Goal: Information Seeking & Learning: Learn about a topic

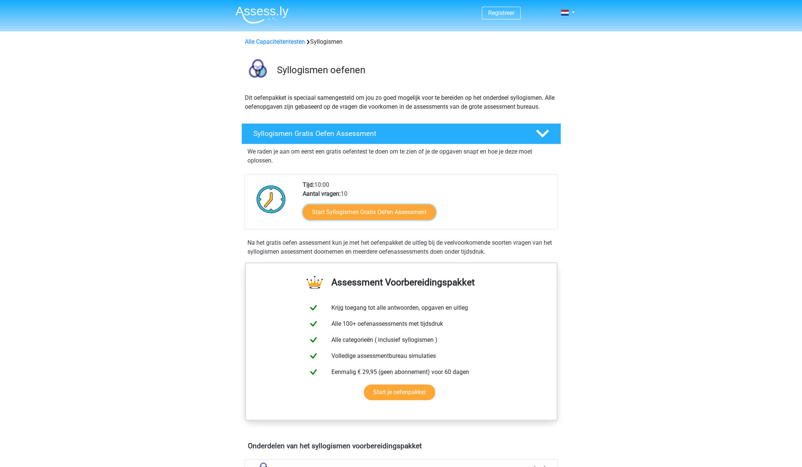
click at [313, 206] on link "Start Syllogismen Gratis Oefen Assessment" at bounding box center [369, 212] width 133 height 16
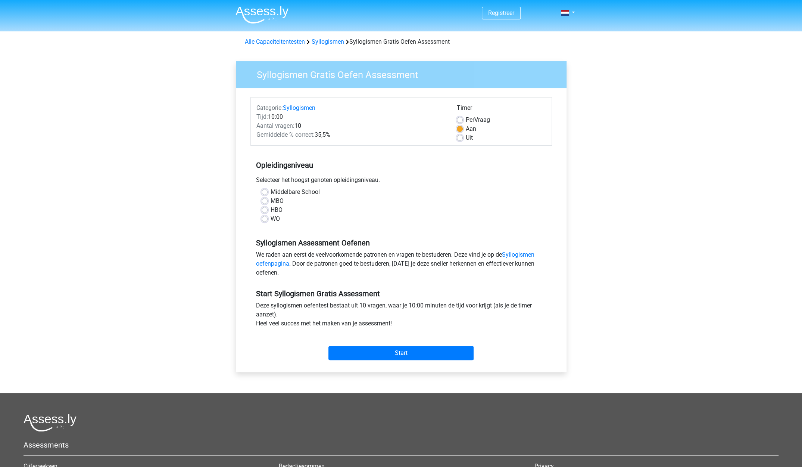
click at [276, 219] on label "WO" at bounding box center [275, 218] width 9 height 9
click at [268, 219] on input "WO" at bounding box center [265, 217] width 6 height 7
radio input "true"
click at [354, 350] on input "Start" at bounding box center [400, 353] width 145 height 14
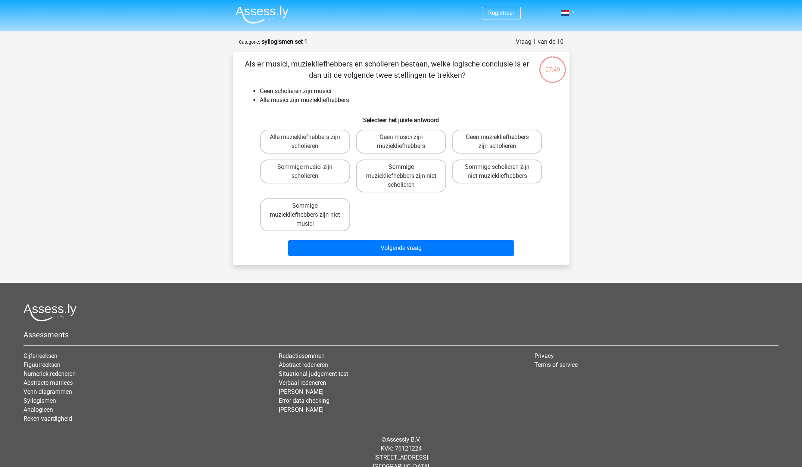
click at [328, 215] on label "Sommige muziekliefhebbers zijn niet musici" at bounding box center [305, 214] width 90 height 33
click at [310, 211] on input "Sommige muziekliefhebbers zijn niet musici" at bounding box center [307, 208] width 5 height 5
radio input "true"
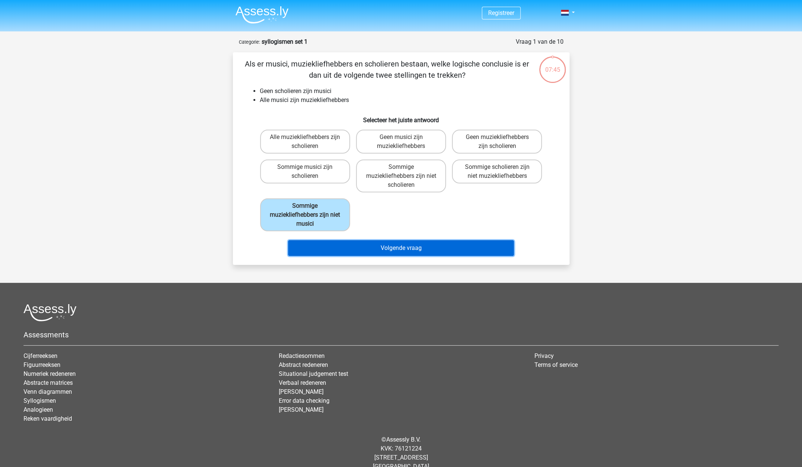
click at [324, 246] on button "Volgende vraag" at bounding box center [401, 248] width 226 height 16
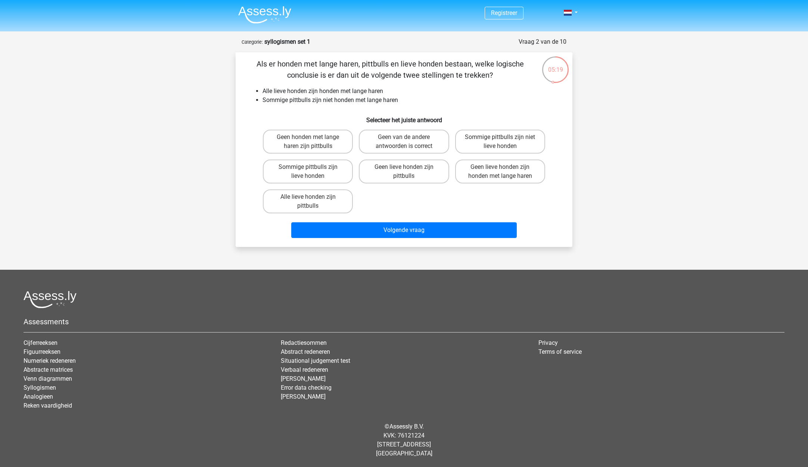
click at [383, 140] on label "Geen van de andere antwoorden is correct" at bounding box center [404, 142] width 90 height 24
click at [404, 140] on input "Geen van de andere antwoorden is correct" at bounding box center [406, 139] width 5 height 5
radio input "true"
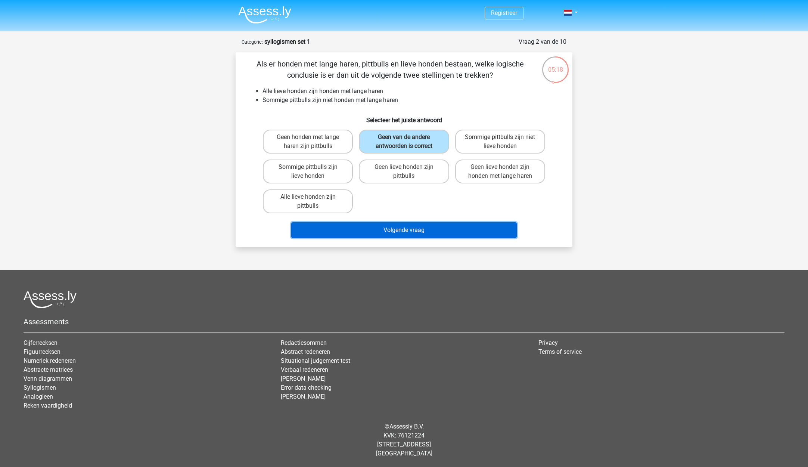
click at [376, 234] on button "Volgende vraag" at bounding box center [404, 230] width 226 height 16
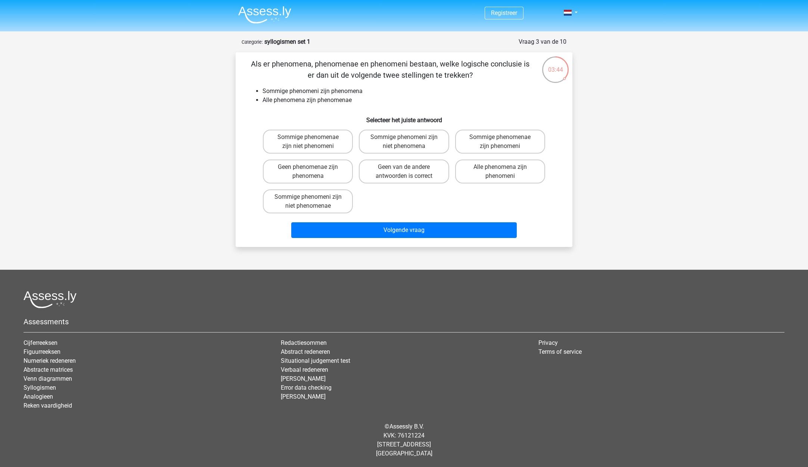
click at [399, 141] on label "Sommige phenomeni zijn niet phenomena" at bounding box center [404, 142] width 90 height 24
click at [404, 141] on input "Sommige phenomeni zijn niet phenomena" at bounding box center [406, 139] width 5 height 5
radio input "true"
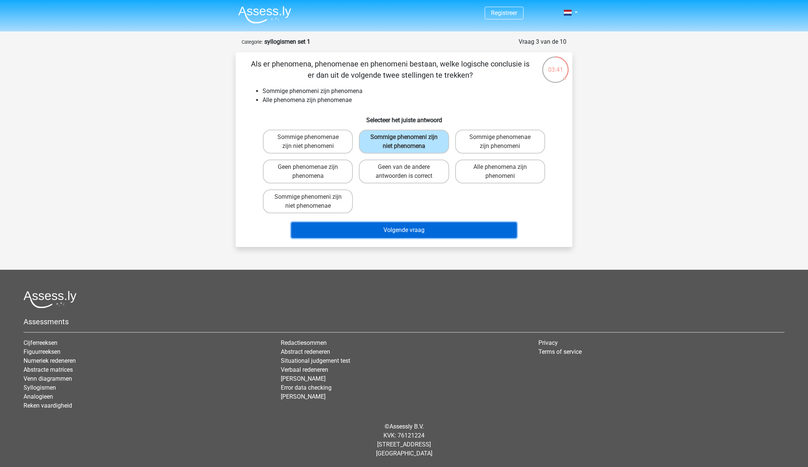
click at [398, 231] on button "Volgende vraag" at bounding box center [404, 230] width 226 height 16
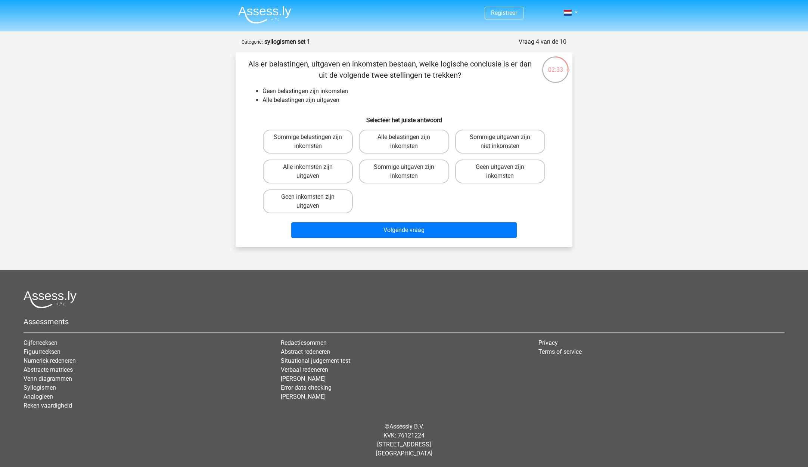
click at [473, 144] on label "Sommige uitgaven zijn niet inkomsten" at bounding box center [500, 142] width 90 height 24
click at [500, 142] on input "Sommige uitgaven zijn niet inkomsten" at bounding box center [502, 139] width 5 height 5
radio input "true"
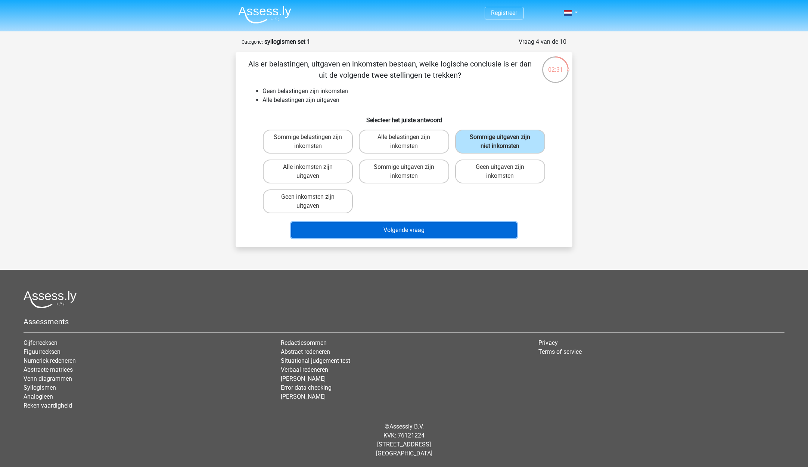
click at [416, 233] on button "Volgende vraag" at bounding box center [404, 230] width 226 height 16
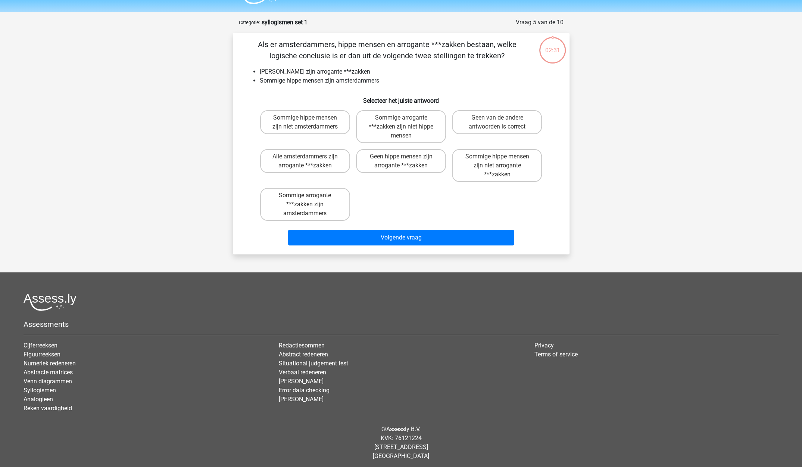
scroll to position [22, 0]
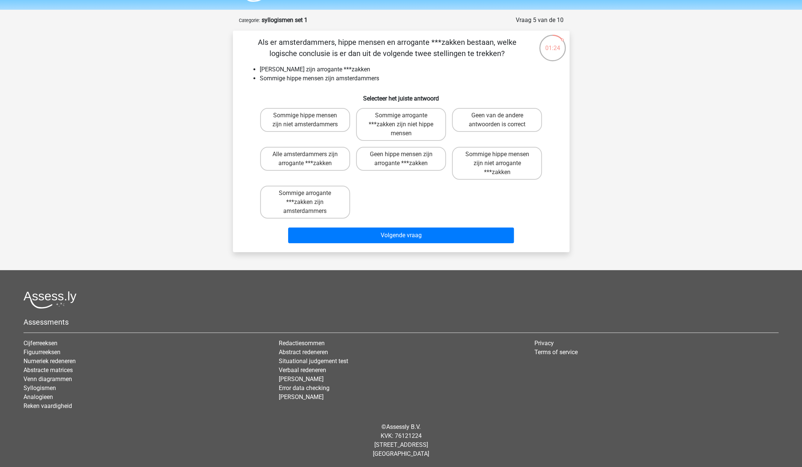
click at [270, 126] on label "Sommige hippe mensen zijn niet amsterdammers" at bounding box center [305, 120] width 90 height 24
click at [305, 120] on input "Sommige hippe mensen zijn niet amsterdammers" at bounding box center [307, 117] width 5 height 5
radio input "true"
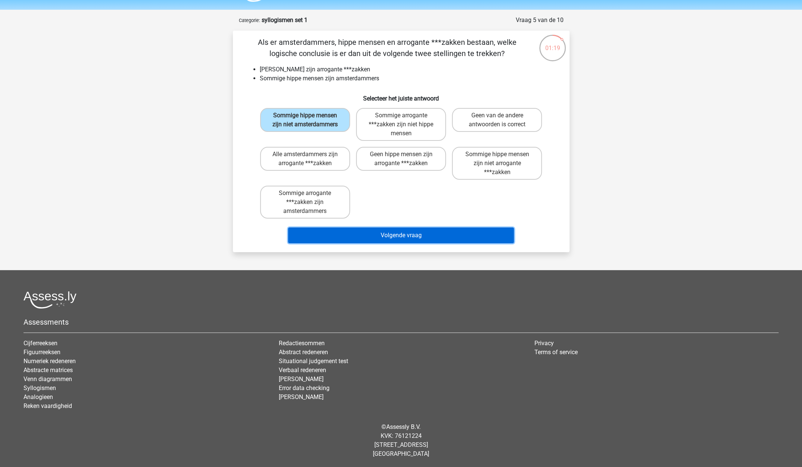
click at [327, 233] on button "Volgende vraag" at bounding box center [401, 235] width 226 height 16
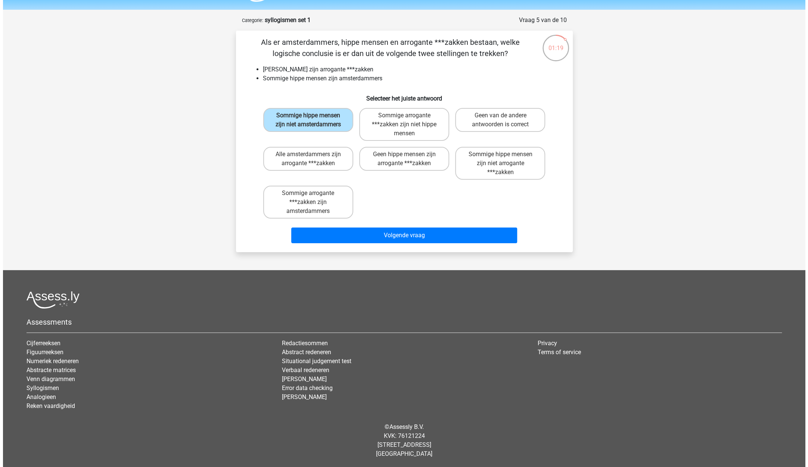
scroll to position [0, 0]
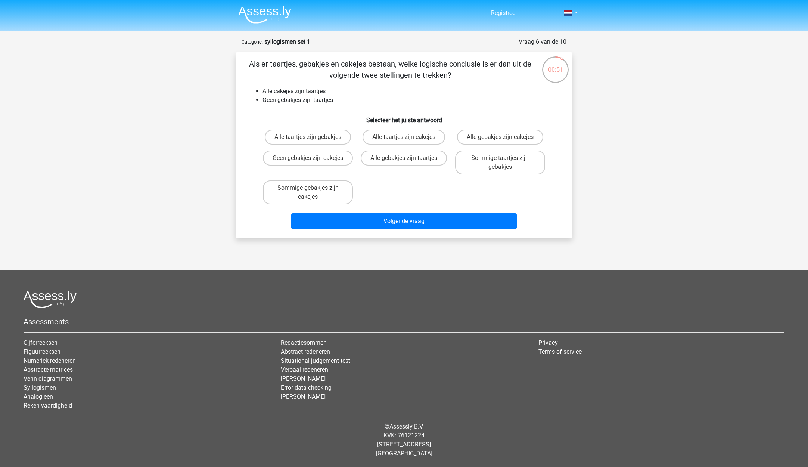
click at [273, 165] on label "Geen gebakjes zijn cakejes" at bounding box center [308, 157] width 90 height 15
click at [308, 163] on input "Geen gebakjes zijn cakejes" at bounding box center [310, 160] width 5 height 5
radio input "true"
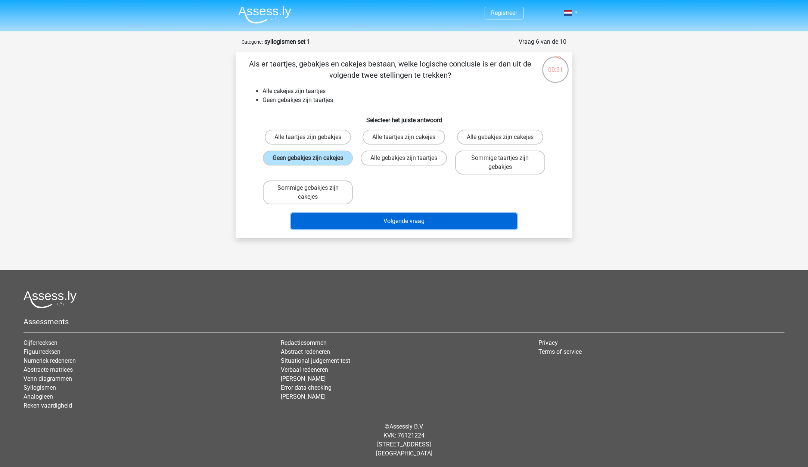
click at [449, 221] on button "Volgende vraag" at bounding box center [404, 221] width 226 height 16
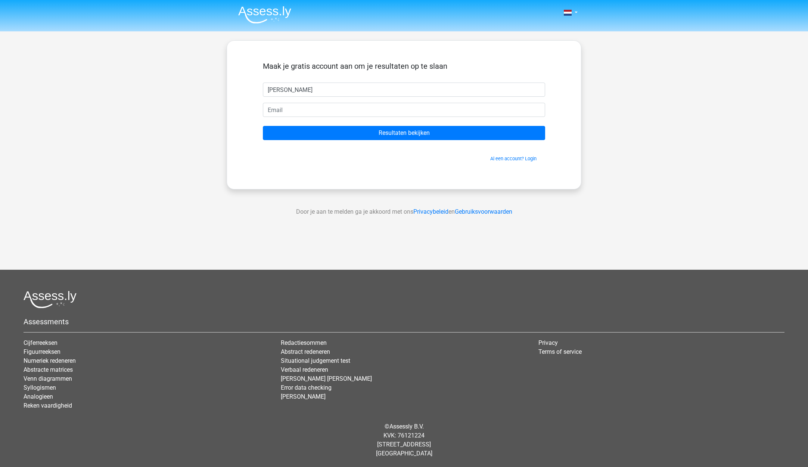
type input "[PERSON_NAME]"
click at [310, 110] on input "email" at bounding box center [404, 110] width 282 height 14
type input "jansencor@hotmail.com"
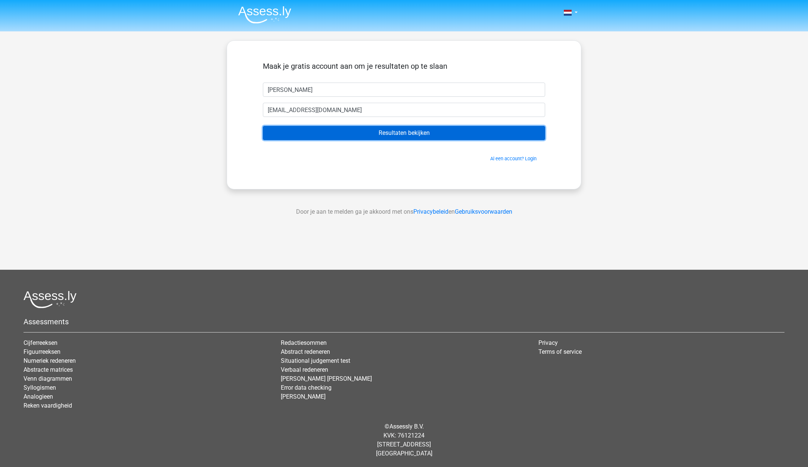
drag, startPoint x: 312, startPoint y: 130, endPoint x: 306, endPoint y: 130, distance: 5.6
click at [312, 130] on input "Resultaten bekijken" at bounding box center [404, 133] width 282 height 14
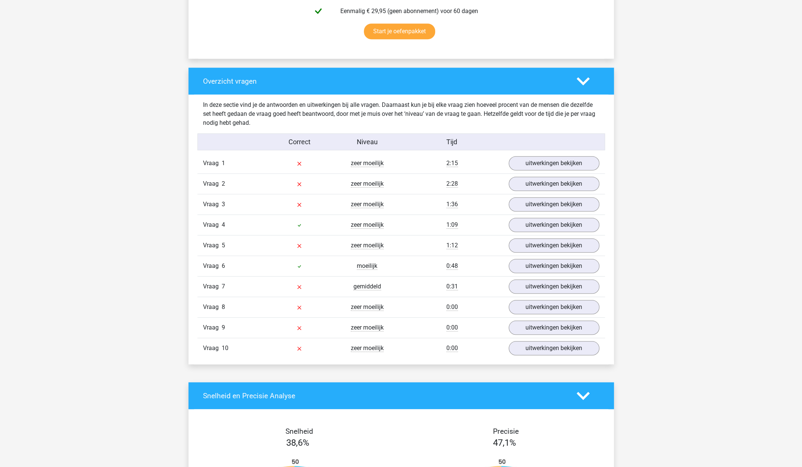
scroll to position [523, 0]
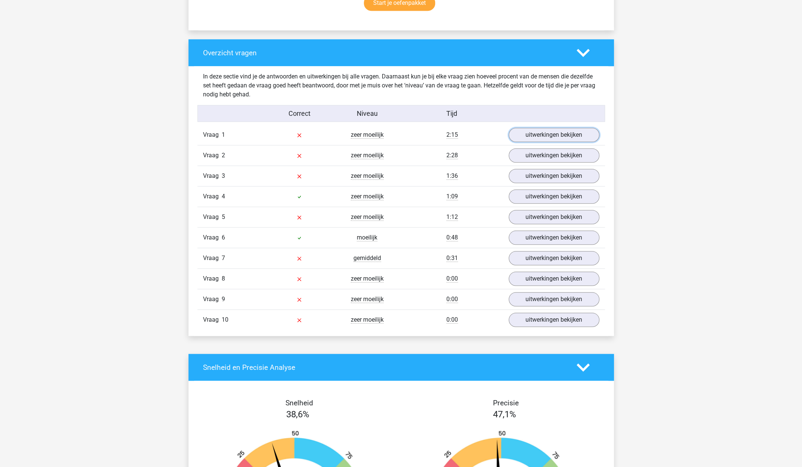
click at [543, 133] on link "uitwerkingen bekijken" at bounding box center [554, 135] width 91 height 14
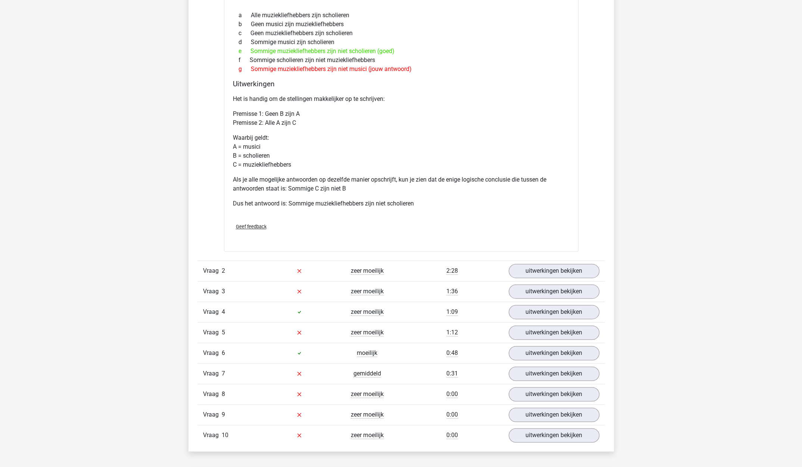
scroll to position [784, 0]
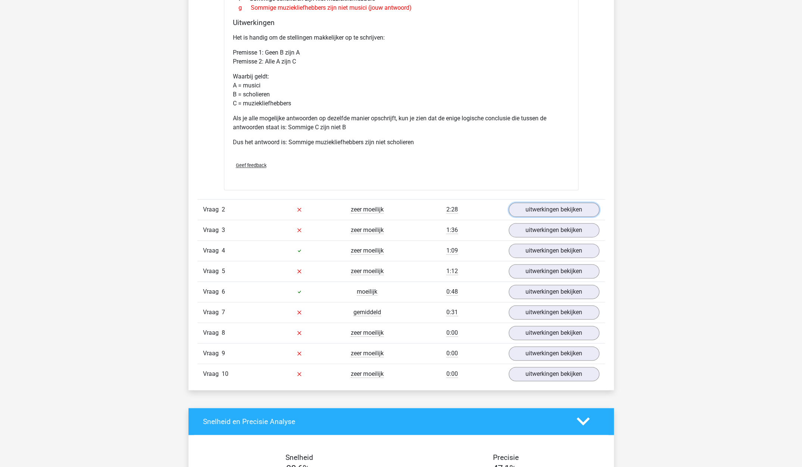
click at [542, 208] on link "uitwerkingen bekijken" at bounding box center [554, 209] width 91 height 14
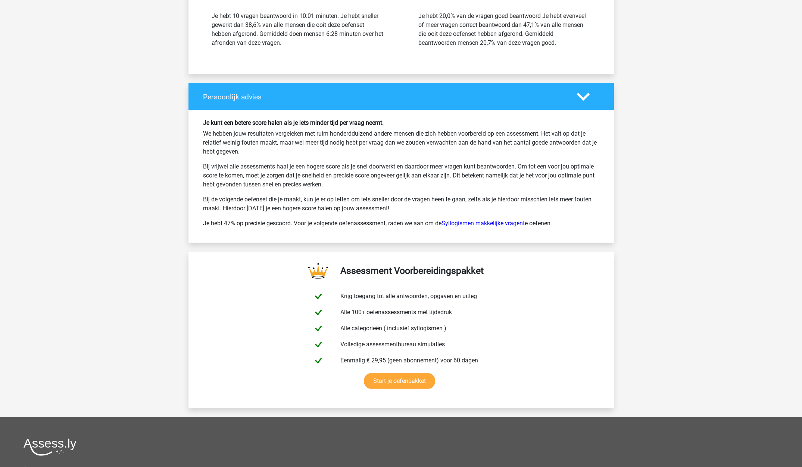
scroll to position [1642, 0]
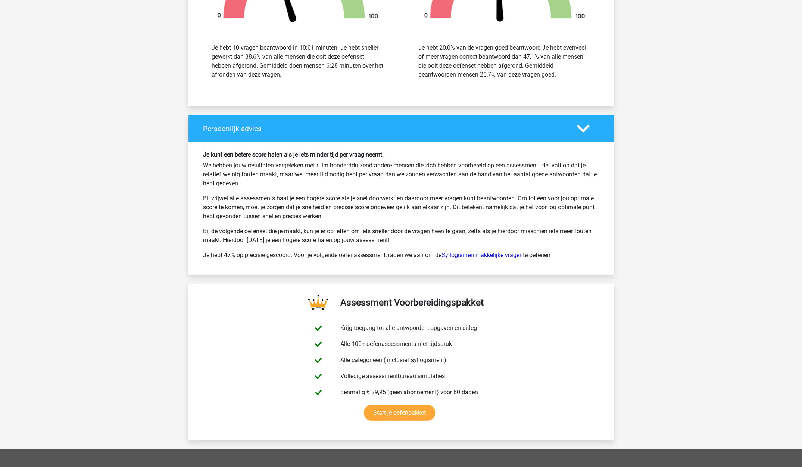
click at [468, 251] on link "Syllogismen makkelijke vragen" at bounding box center [482, 254] width 81 height 7
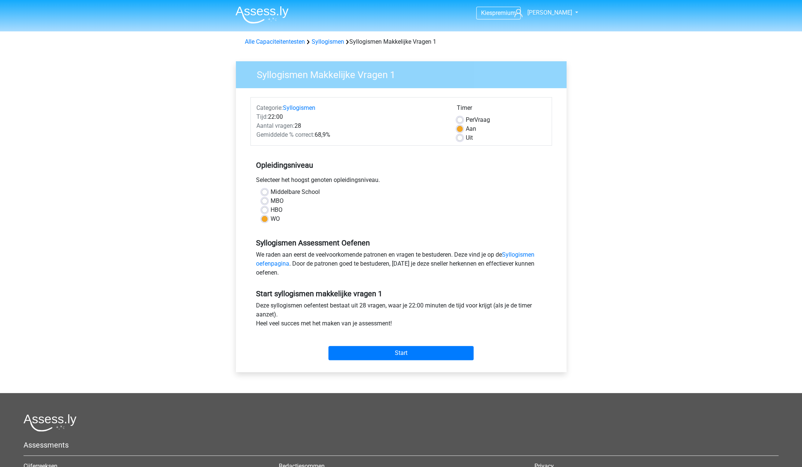
click at [271, 208] on label "HBO" at bounding box center [277, 209] width 12 height 9
click at [267, 208] on input "HBO" at bounding box center [265, 208] width 6 height 7
radio input "true"
click at [376, 352] on input "Start" at bounding box center [400, 353] width 145 height 14
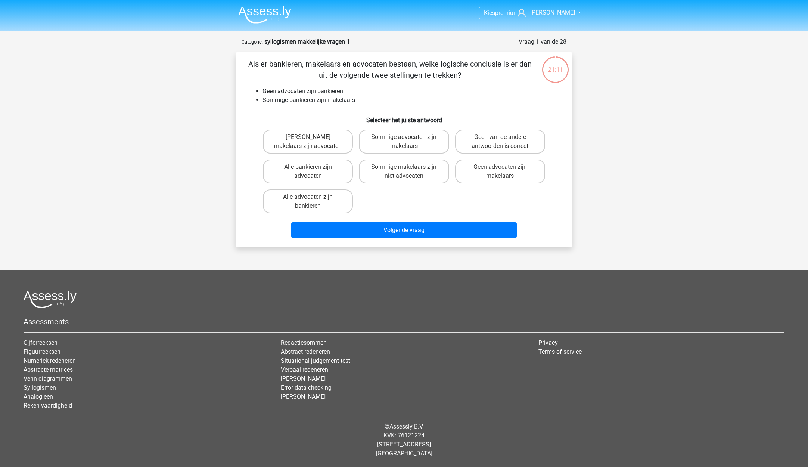
click at [468, 144] on label "Geen van de andere antwoorden is correct" at bounding box center [500, 142] width 90 height 24
click at [500, 142] on input "Geen van de andere antwoorden is correct" at bounding box center [502, 139] width 5 height 5
radio input "true"
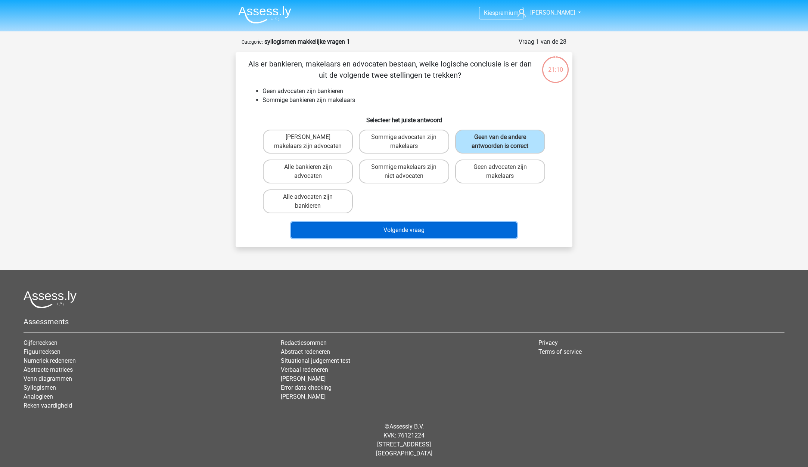
click at [424, 230] on button "Volgende vraag" at bounding box center [404, 230] width 226 height 16
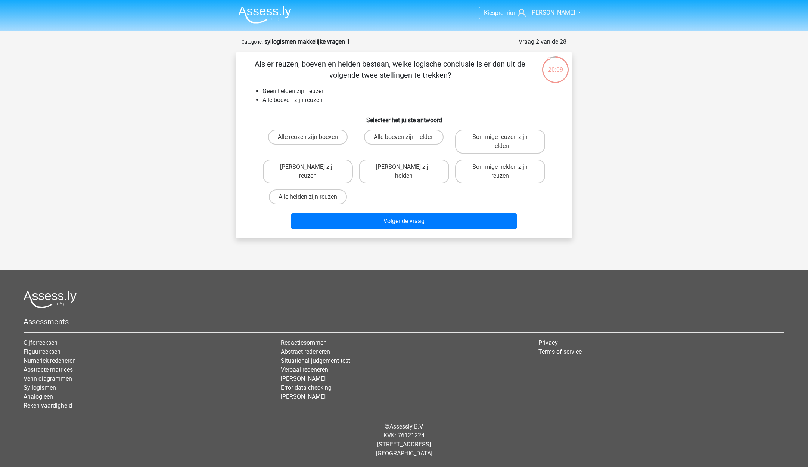
click at [400, 168] on label "[PERSON_NAME] zijn helden" at bounding box center [404, 171] width 90 height 24
click at [404, 168] on input "[PERSON_NAME] zijn helden" at bounding box center [406, 169] width 5 height 5
radio input "true"
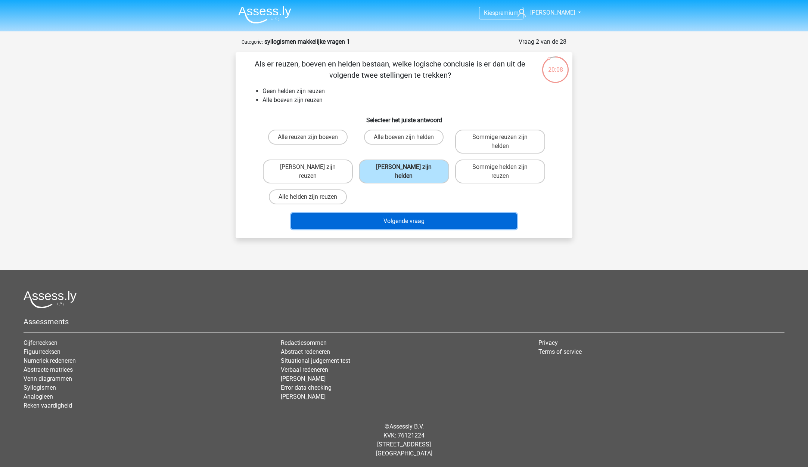
click at [384, 222] on button "Volgende vraag" at bounding box center [404, 221] width 226 height 16
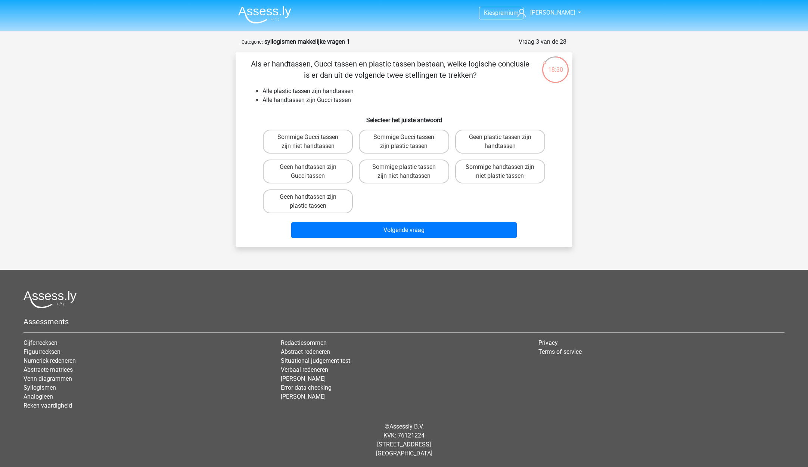
click at [437, 143] on label "Sommige Gucci tassen zijn plastic tassen" at bounding box center [404, 142] width 90 height 24
click at [409, 142] on input "Sommige Gucci tassen zijn plastic tassen" at bounding box center [406, 139] width 5 height 5
radio input "true"
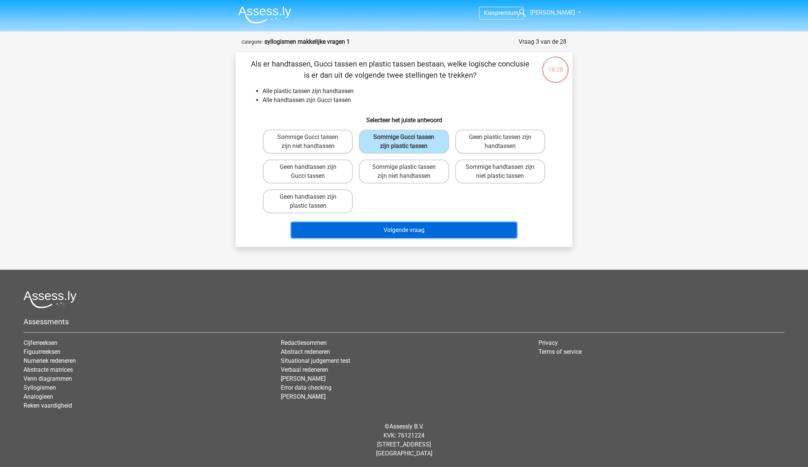
click at [386, 227] on button "Volgende vraag" at bounding box center [404, 230] width 226 height 16
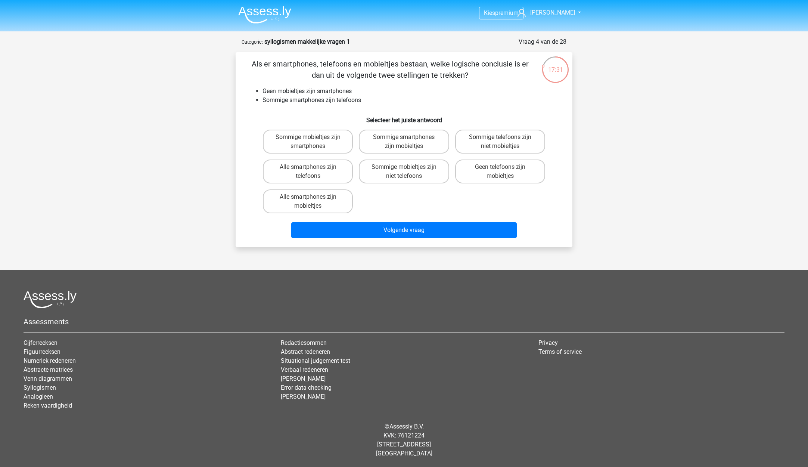
click at [472, 170] on label "Geen telefoons zijn mobieltjes" at bounding box center [500, 171] width 90 height 24
click at [500, 170] on input "Geen telefoons zijn mobieltjes" at bounding box center [502, 169] width 5 height 5
radio input "true"
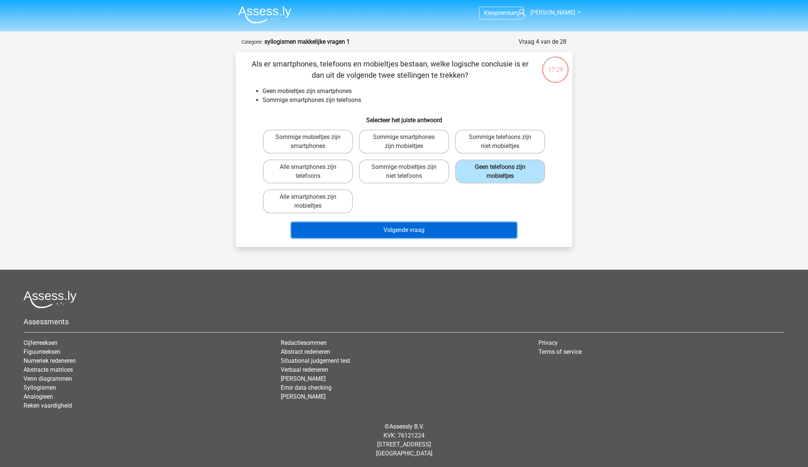
click at [399, 230] on button "Volgende vraag" at bounding box center [404, 230] width 226 height 16
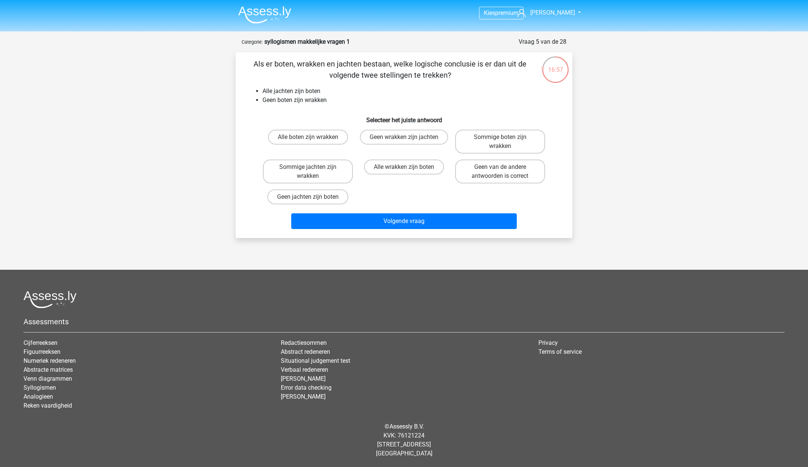
click at [376, 137] on label "Geen wrakken zijn jachten" at bounding box center [404, 137] width 88 height 15
click at [404, 137] on input "Geen wrakken zijn jachten" at bounding box center [406, 139] width 5 height 5
radio input "true"
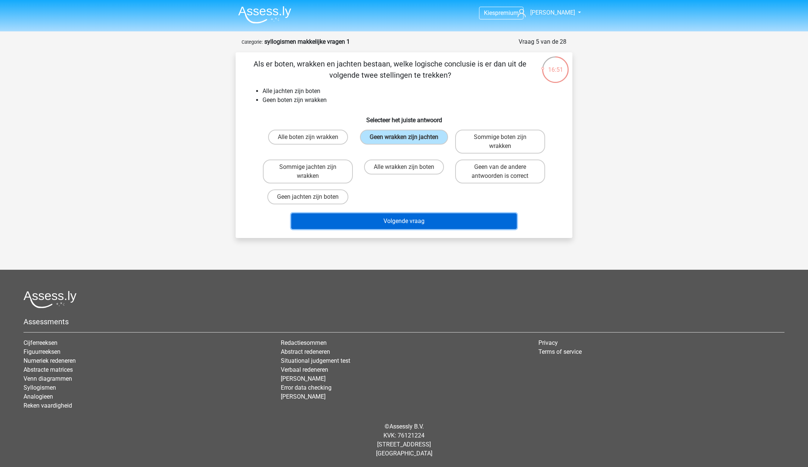
click at [433, 218] on button "Volgende vraag" at bounding box center [404, 221] width 226 height 16
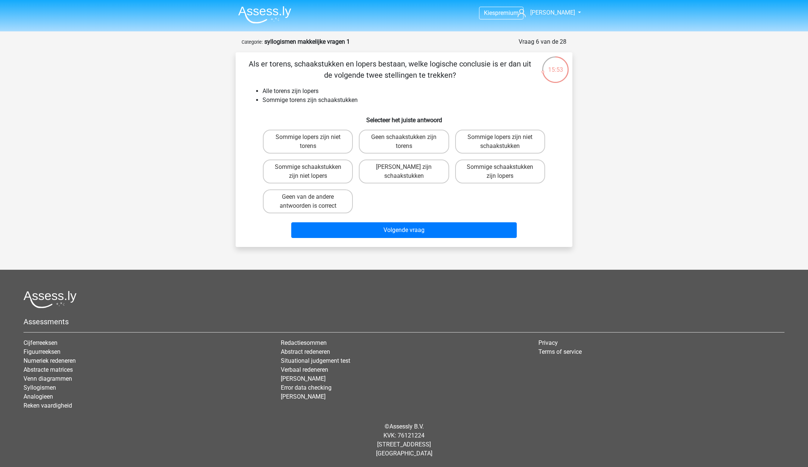
click at [468, 173] on label "Sommige schaakstukken zijn lopers" at bounding box center [500, 171] width 90 height 24
click at [500, 172] on input "Sommige schaakstukken zijn lopers" at bounding box center [502, 169] width 5 height 5
radio input "true"
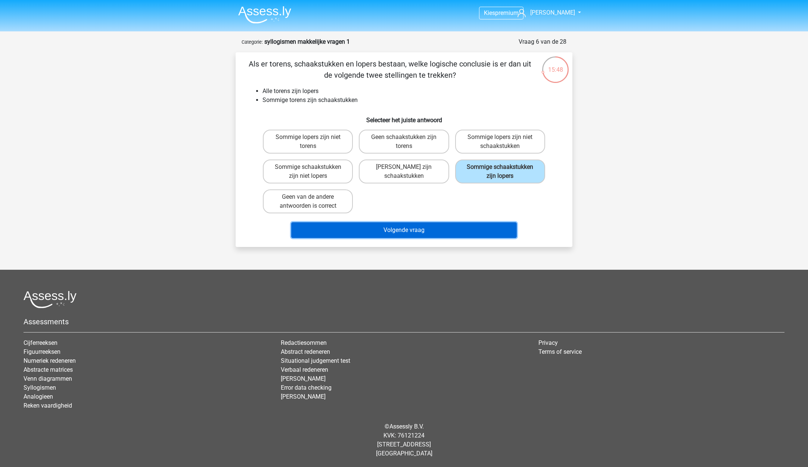
click at [407, 232] on button "Volgende vraag" at bounding box center [404, 230] width 226 height 16
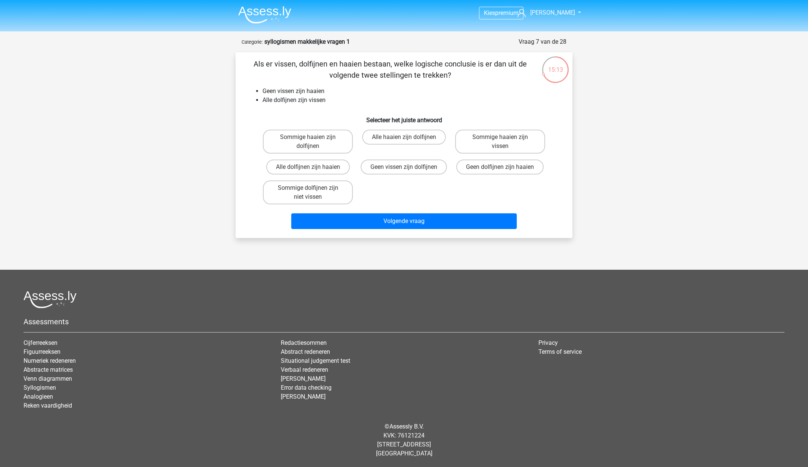
click at [462, 168] on label "Geen dolfijnen zijn haaien" at bounding box center [499, 166] width 87 height 15
click at [500, 168] on input "Geen dolfijnen zijn haaien" at bounding box center [502, 169] width 5 height 5
radio input "true"
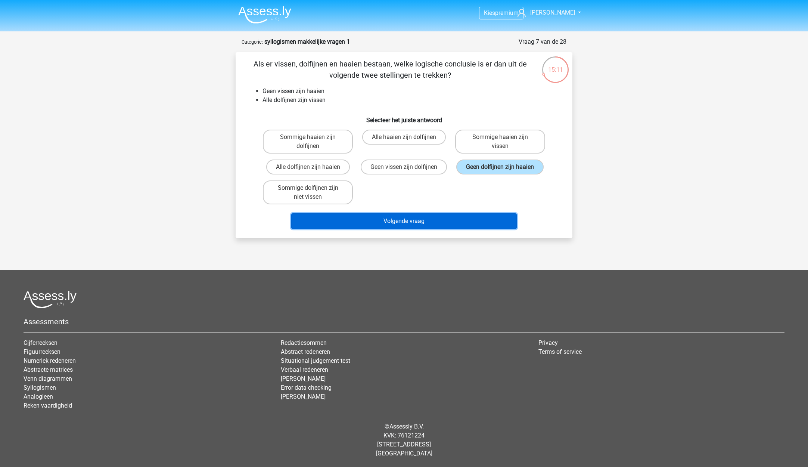
click at [437, 219] on button "Volgende vraag" at bounding box center [404, 221] width 226 height 16
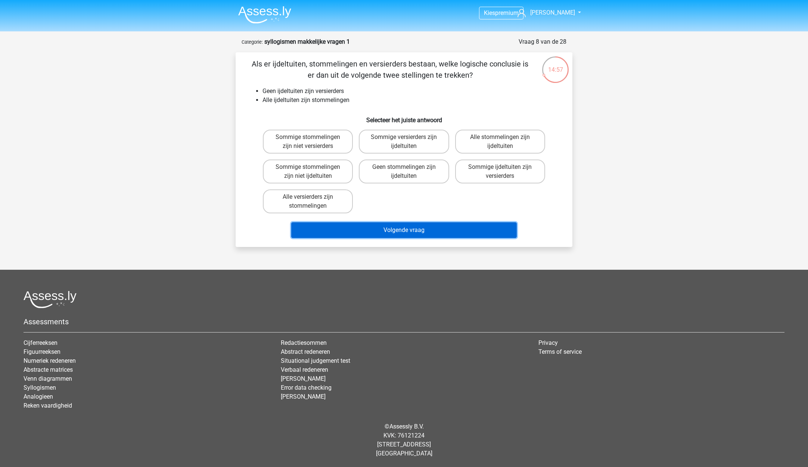
click at [401, 233] on button "Volgende vraag" at bounding box center [404, 230] width 226 height 16
click at [400, 234] on button "Volgende vraag" at bounding box center [404, 230] width 226 height 16
click at [399, 234] on button "Volgende vraag" at bounding box center [404, 230] width 226 height 16
click at [400, 230] on button "Volgende vraag" at bounding box center [404, 230] width 226 height 16
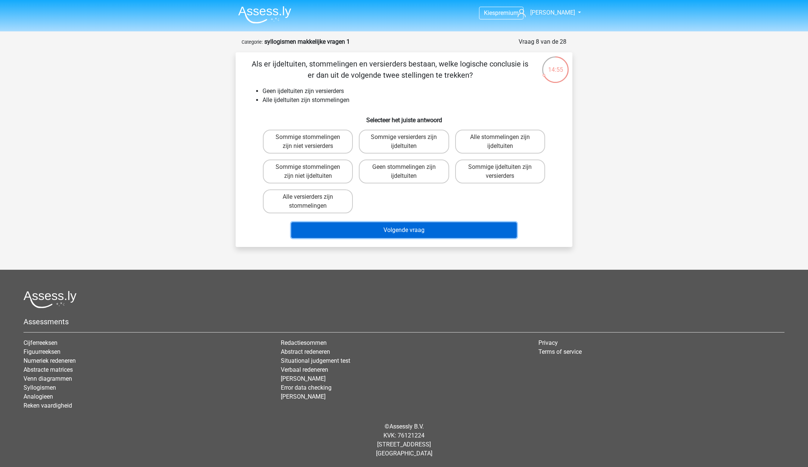
click at [401, 230] on button "Volgende vraag" at bounding box center [404, 230] width 226 height 16
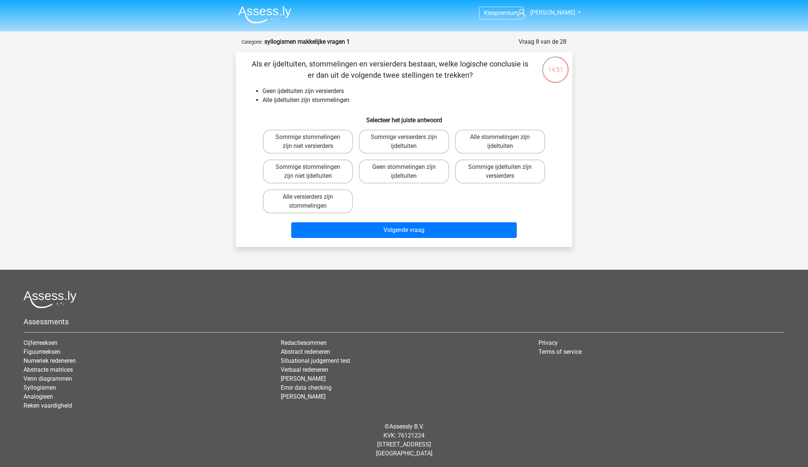
drag, startPoint x: 477, startPoint y: 135, endPoint x: 464, endPoint y: 175, distance: 41.4
click at [476, 140] on label "Alle stommelingen zijn ijdeltuiten" at bounding box center [500, 142] width 90 height 24
click at [500, 140] on input "Alle stommelingen zijn ijdeltuiten" at bounding box center [502, 139] width 5 height 5
radio input "true"
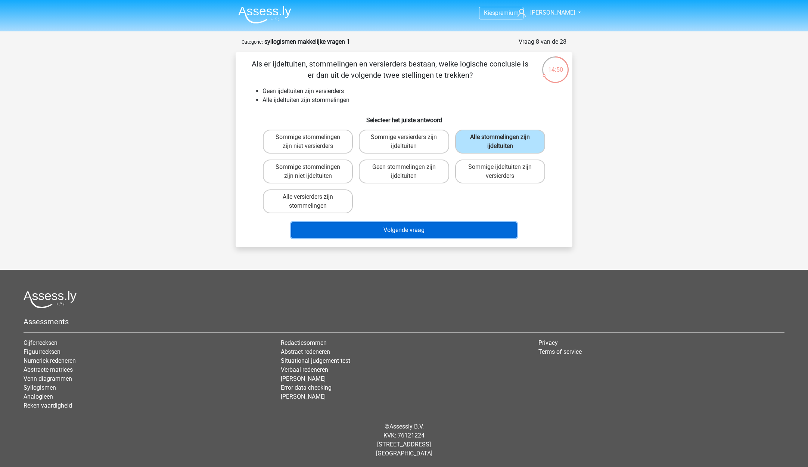
click at [441, 232] on button "Volgende vraag" at bounding box center [404, 230] width 226 height 16
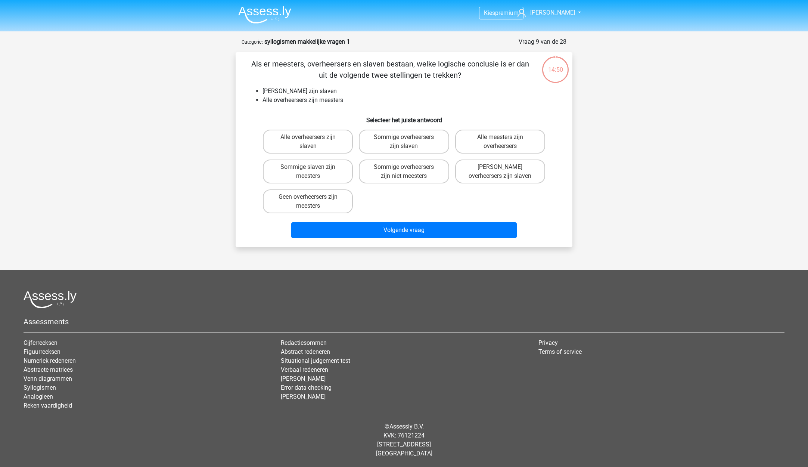
drag, startPoint x: 480, startPoint y: 135, endPoint x: 459, endPoint y: 177, distance: 46.1
click at [479, 135] on label "Alle meesters zijn overheersers" at bounding box center [500, 142] width 90 height 24
click at [500, 137] on input "Alle meesters zijn overheersers" at bounding box center [502, 139] width 5 height 5
radio input "true"
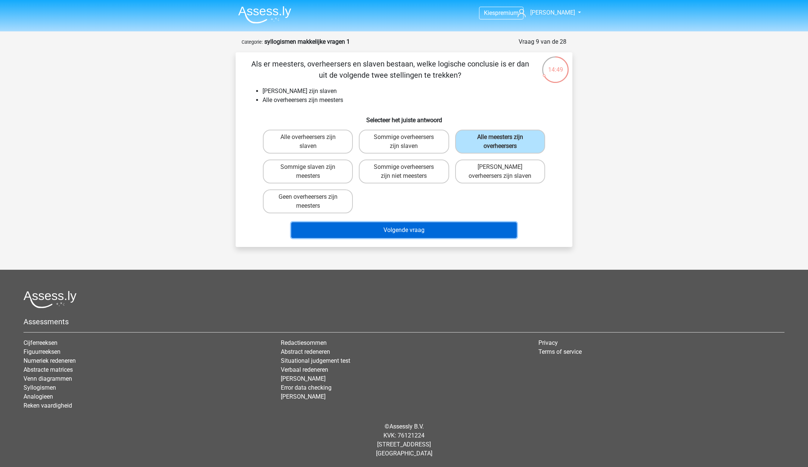
click at [439, 230] on button "Volgende vraag" at bounding box center [404, 230] width 226 height 16
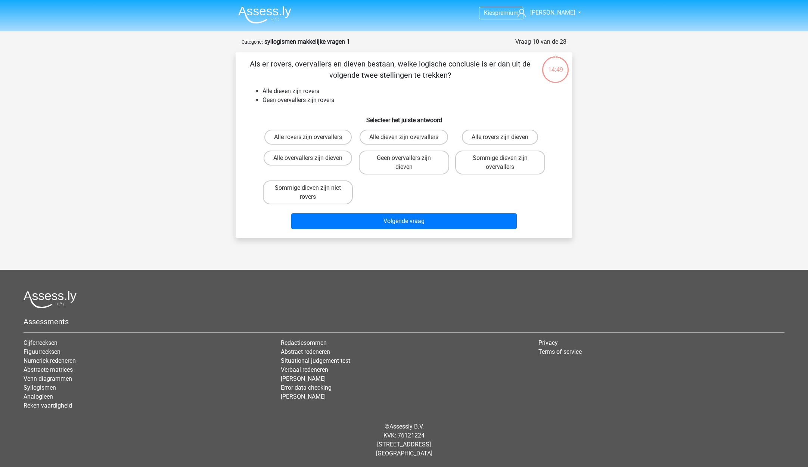
click at [476, 133] on label "Alle rovers zijn dieven" at bounding box center [500, 137] width 76 height 15
click at [500, 137] on input "Alle rovers zijn dieven" at bounding box center [502, 139] width 5 height 5
radio input "true"
click at [432, 220] on button "Volgende vraag" at bounding box center [404, 221] width 226 height 16
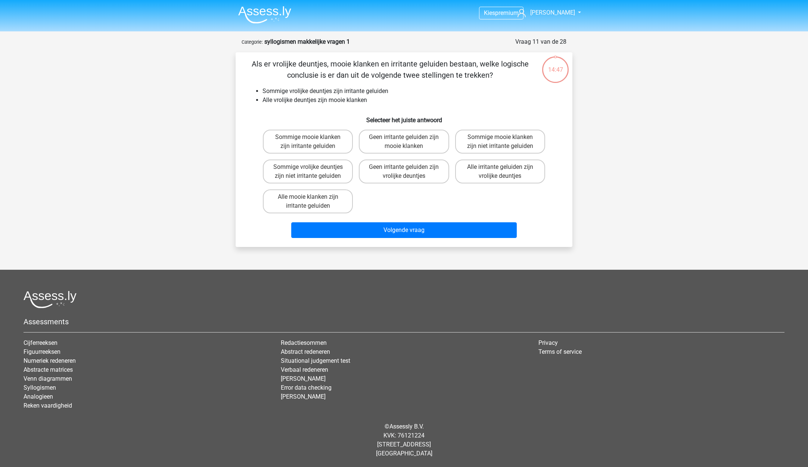
click at [470, 143] on label "Sommige mooie klanken zijn niet irritante geluiden" at bounding box center [500, 142] width 90 height 24
click at [500, 142] on input "Sommige mooie klanken zijn niet irritante geluiden" at bounding box center [502, 139] width 5 height 5
radio input "true"
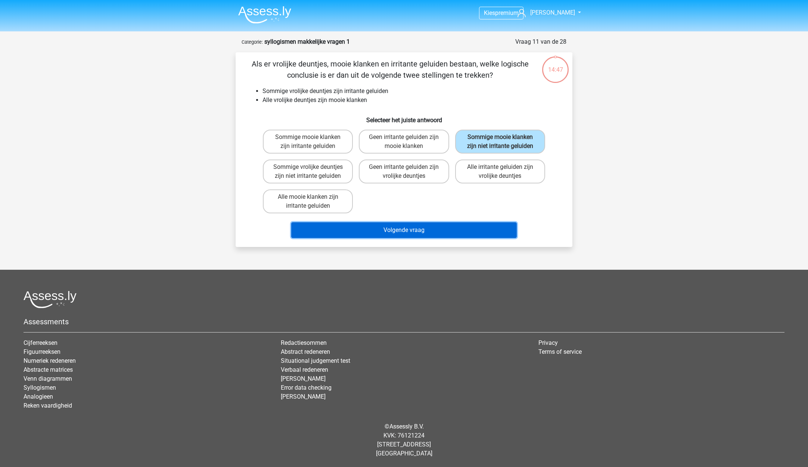
click at [431, 228] on button "Volgende vraag" at bounding box center [404, 230] width 226 height 16
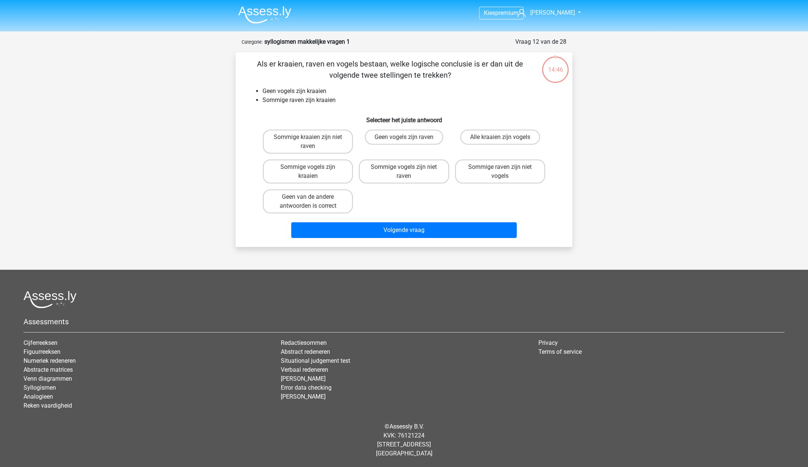
click at [477, 139] on label "Alle kraaien zijn vogels" at bounding box center [500, 137] width 80 height 15
click at [500, 139] on input "Alle kraaien zijn vogels" at bounding box center [502, 139] width 5 height 5
radio input "true"
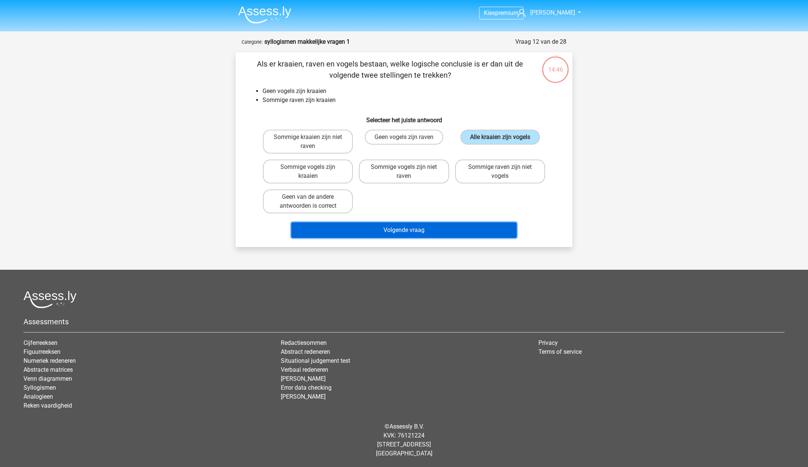
click at [431, 235] on button "Volgende vraag" at bounding box center [404, 230] width 226 height 16
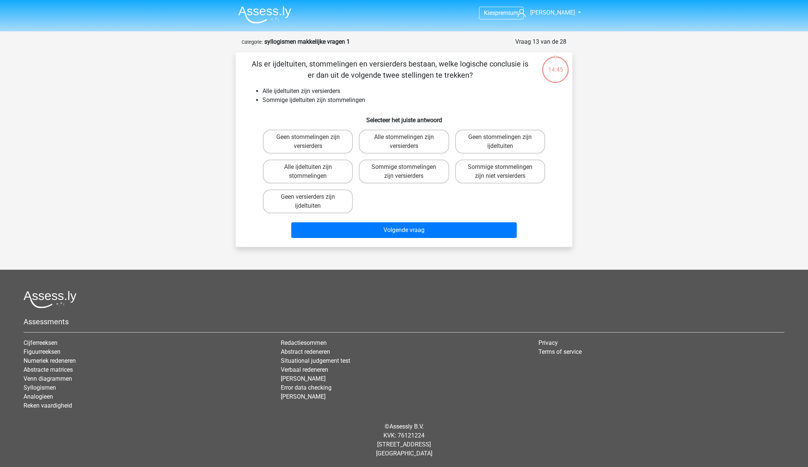
drag, startPoint x: 482, startPoint y: 132, endPoint x: 467, endPoint y: 160, distance: 32.4
click at [480, 135] on label "Geen stommelingen zijn ijdeltuiten" at bounding box center [500, 142] width 90 height 24
click at [500, 137] on input "Geen stommelingen zijn ijdeltuiten" at bounding box center [502, 139] width 5 height 5
radio input "true"
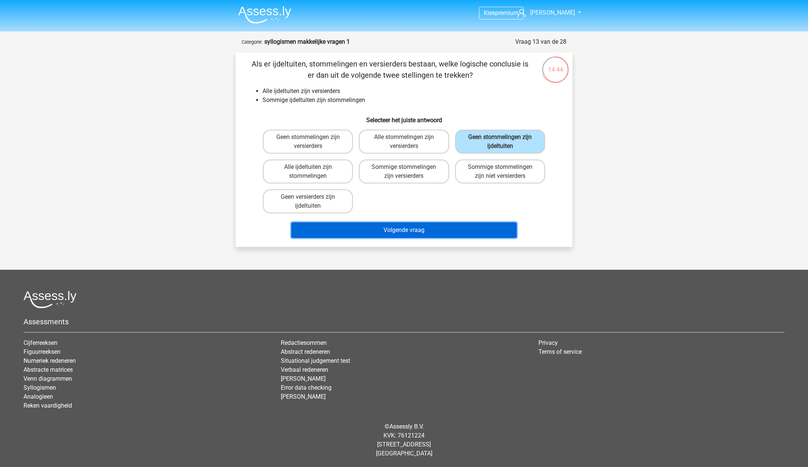
drag, startPoint x: 436, startPoint y: 230, endPoint x: 443, endPoint y: 222, distance: 10.1
click at [436, 230] on button "Volgende vraag" at bounding box center [404, 230] width 226 height 16
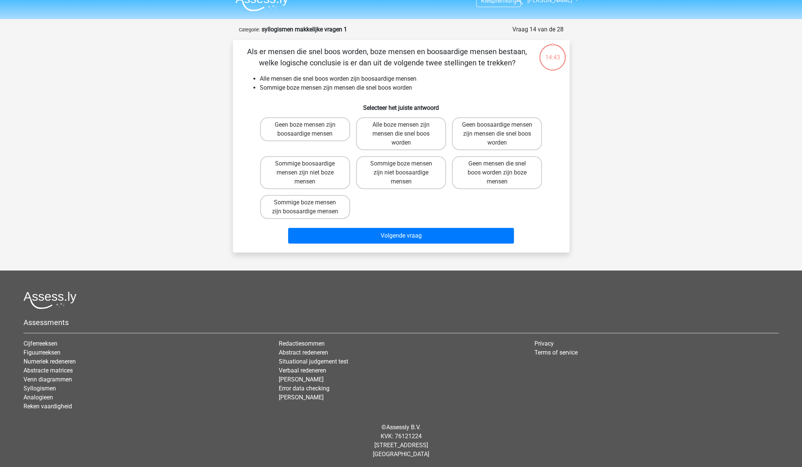
scroll to position [13, 0]
click at [488, 129] on label "Geen boosaardige mensen zijn mensen die snel boos worden" at bounding box center [497, 133] width 90 height 33
click at [497, 129] on input "Geen boosaardige mensen zijn mensen die snel boos worden" at bounding box center [499, 126] width 5 height 5
radio input "true"
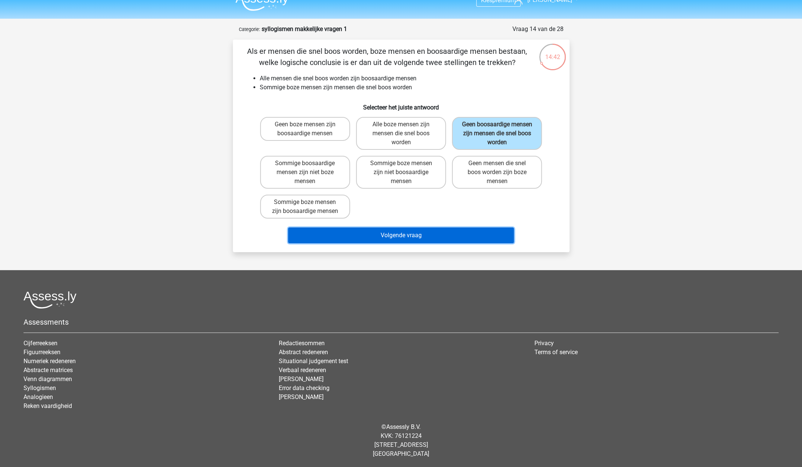
click at [435, 233] on button "Volgende vraag" at bounding box center [401, 235] width 226 height 16
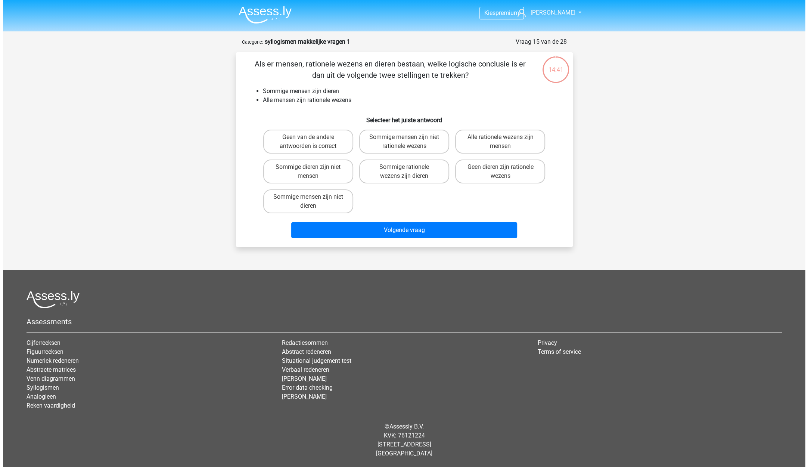
scroll to position [0, 0]
click at [474, 145] on label "Alle rationele wezens zijn mensen" at bounding box center [500, 142] width 90 height 24
click at [500, 142] on input "Alle rationele wezens zijn mensen" at bounding box center [502, 139] width 5 height 5
radio input "true"
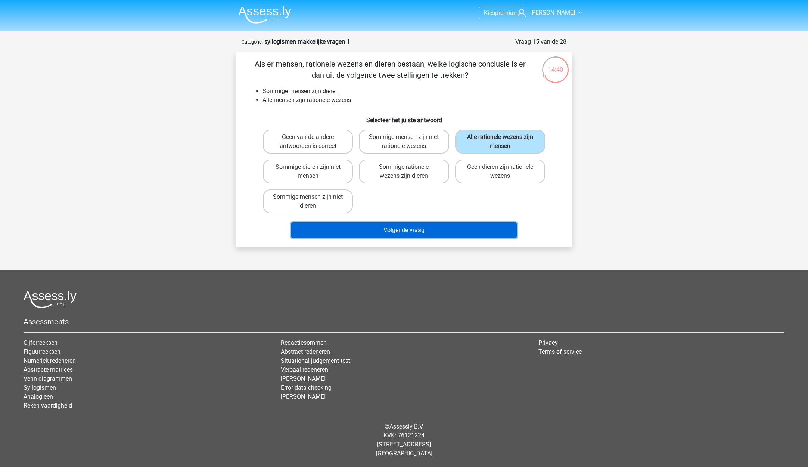
click at [438, 228] on button "Volgende vraag" at bounding box center [404, 230] width 226 height 16
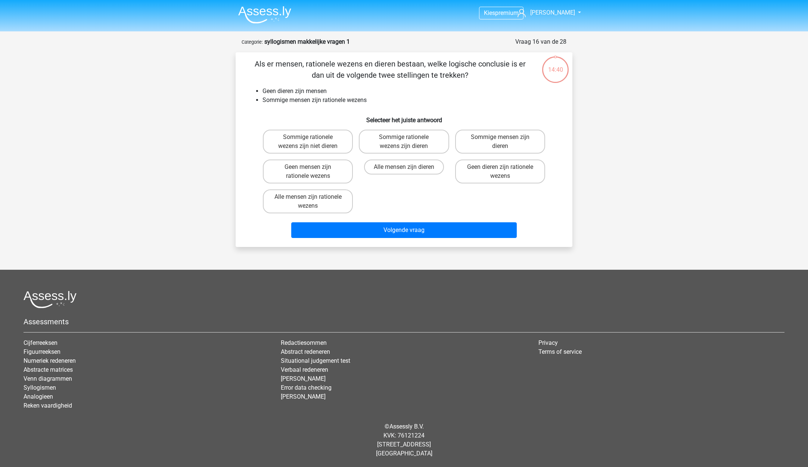
click at [470, 166] on label "Geen dieren zijn rationele wezens" at bounding box center [500, 171] width 90 height 24
click at [500, 167] on input "Geen dieren zijn rationele wezens" at bounding box center [502, 169] width 5 height 5
radio input "true"
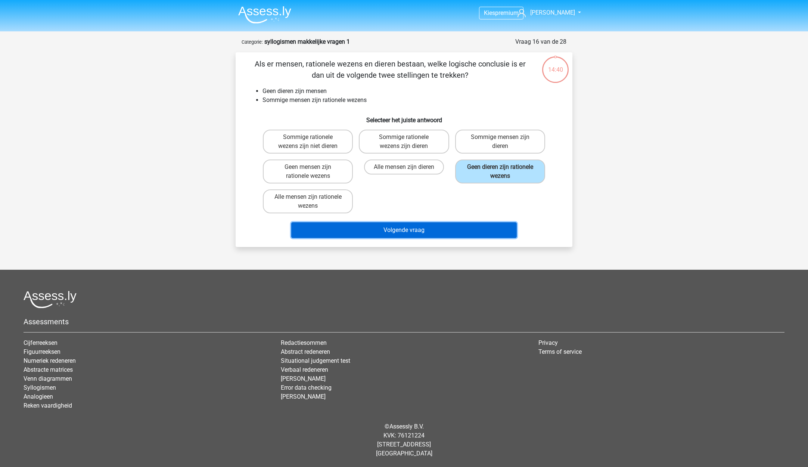
drag, startPoint x: 431, startPoint y: 234, endPoint x: 435, endPoint y: 228, distance: 6.7
click at [431, 233] on button "Volgende vraag" at bounding box center [404, 230] width 226 height 16
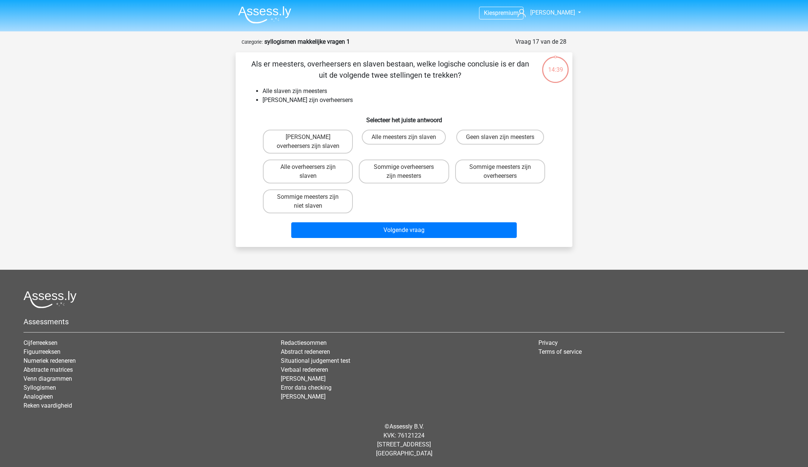
click at [465, 169] on label "Sommige meesters zijn overheersers" at bounding box center [500, 171] width 90 height 24
click at [500, 169] on input "Sommige meesters zijn overheersers" at bounding box center [502, 169] width 5 height 5
radio input "true"
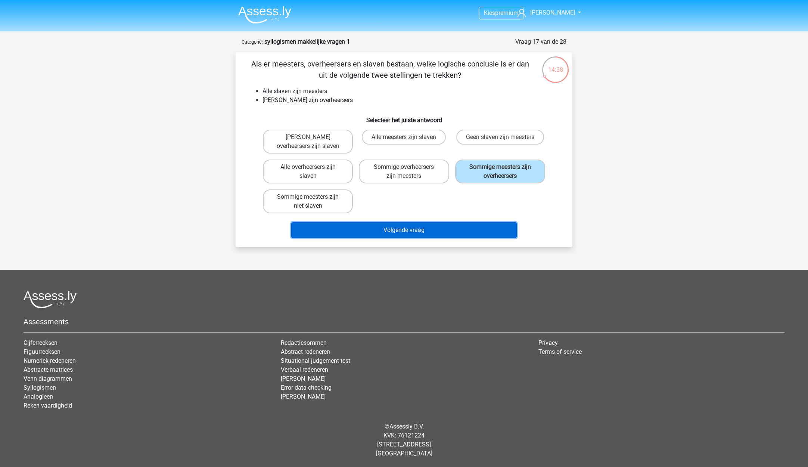
click at [437, 233] on button "Volgende vraag" at bounding box center [404, 230] width 226 height 16
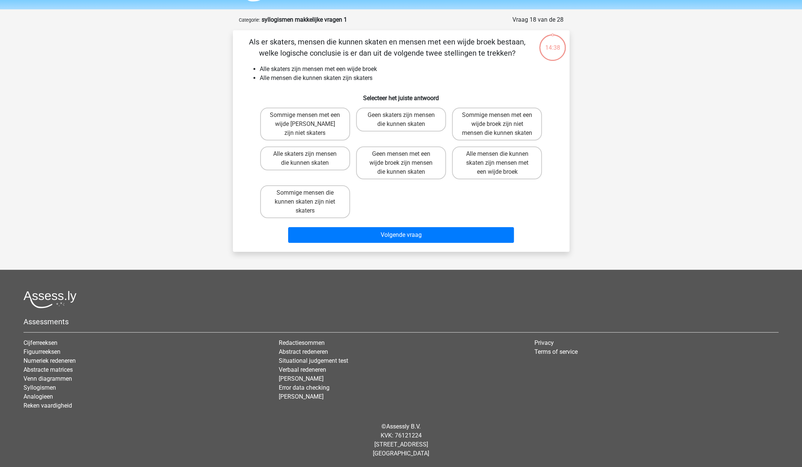
scroll to position [31, 0]
drag, startPoint x: 483, startPoint y: 155, endPoint x: 480, endPoint y: 162, distance: 7.8
click at [483, 155] on label "Alle mensen die kunnen skaten zijn mensen met een wijde broek" at bounding box center [497, 162] width 90 height 33
click at [497, 155] on input "Alle mensen die kunnen skaten zijn mensen met een wijde broek" at bounding box center [499, 156] width 5 height 5
radio input "true"
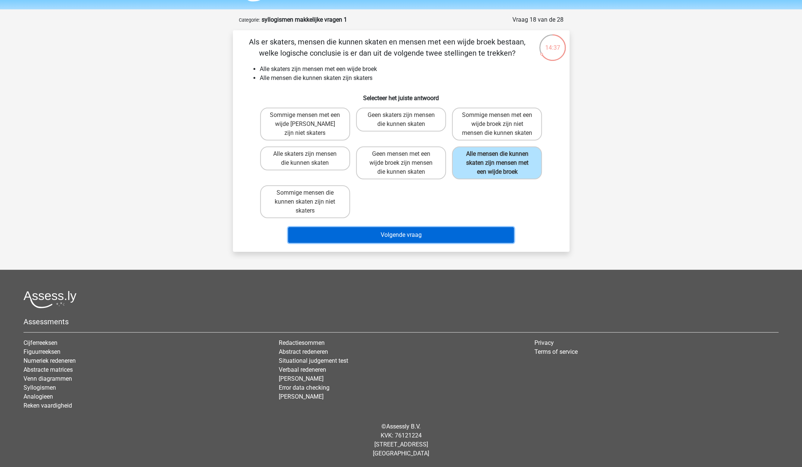
click at [443, 233] on button "Volgende vraag" at bounding box center [401, 235] width 226 height 16
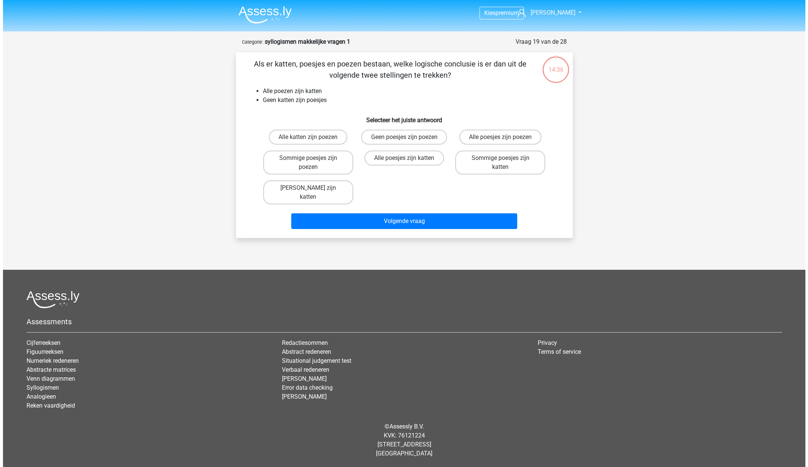
scroll to position [0, 0]
click at [480, 161] on label "Sommige poesjes zijn katten" at bounding box center [500, 162] width 90 height 24
click at [500, 161] on input "Sommige poesjes zijn katten" at bounding box center [502, 160] width 5 height 5
radio input "true"
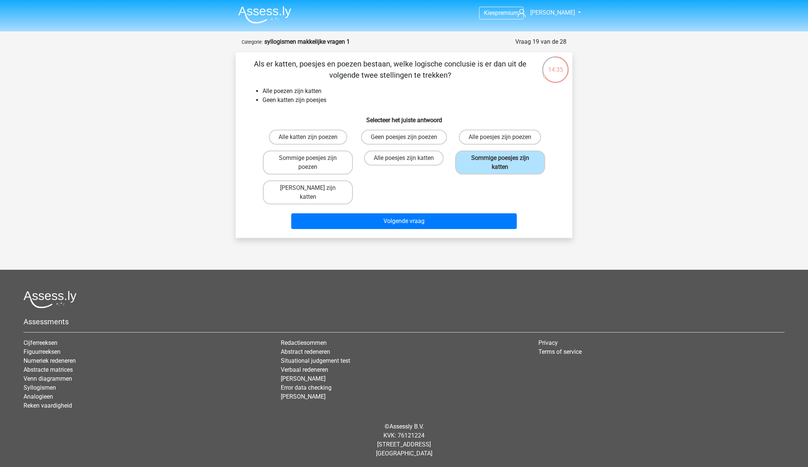
click at [453, 219] on div "Volgende vraag" at bounding box center [404, 222] width 288 height 19
click at [459, 207] on div "Volgende vraag" at bounding box center [403, 219] width 313 height 25
click at [458, 213] on button "Volgende vraag" at bounding box center [404, 221] width 226 height 16
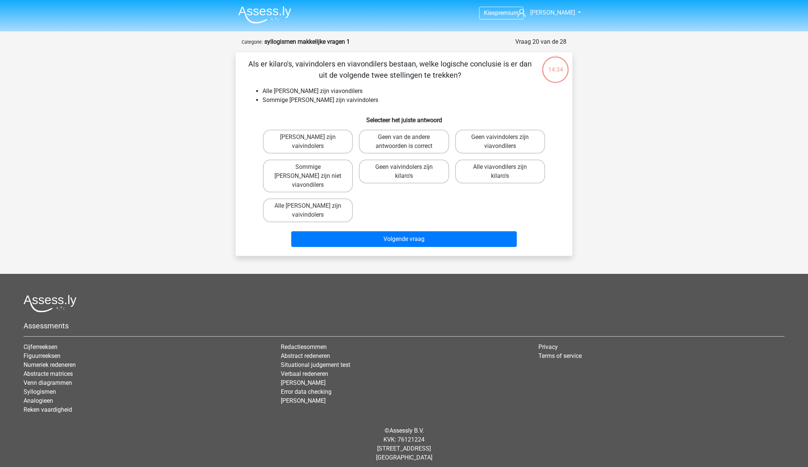
drag, startPoint x: 483, startPoint y: 156, endPoint x: 479, endPoint y: 168, distance: 11.8
click at [482, 157] on div "Alle viavondilers zijn kilaro's" at bounding box center [500, 175] width 96 height 39
click at [474, 177] on label "Alle viavondilers zijn kilaro's" at bounding box center [500, 171] width 90 height 24
click at [500, 172] on input "Alle viavondilers zijn kilaro's" at bounding box center [502, 169] width 5 height 5
radio input "true"
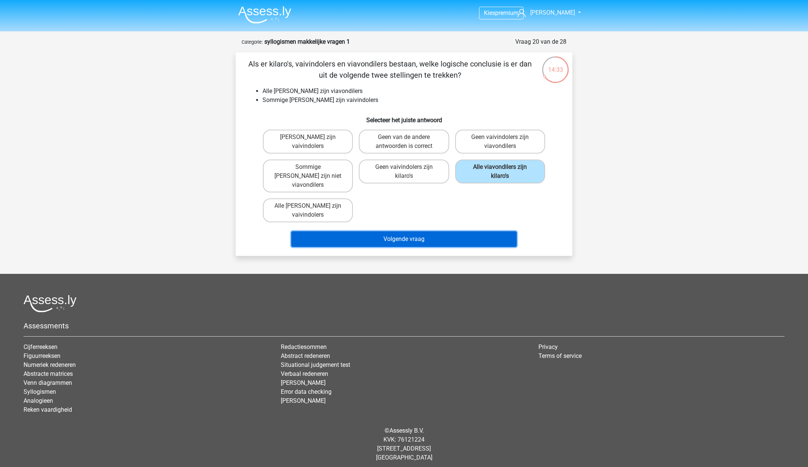
click at [447, 231] on button "Volgende vraag" at bounding box center [404, 239] width 226 height 16
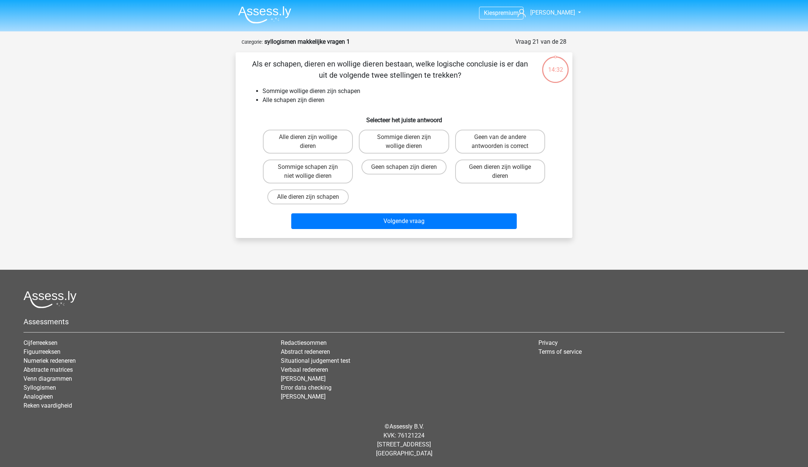
click at [483, 160] on label "Geen dieren zijn wollige dieren" at bounding box center [500, 171] width 90 height 24
click at [500, 167] on input "Geen dieren zijn wollige dieren" at bounding box center [502, 169] width 5 height 5
radio input "true"
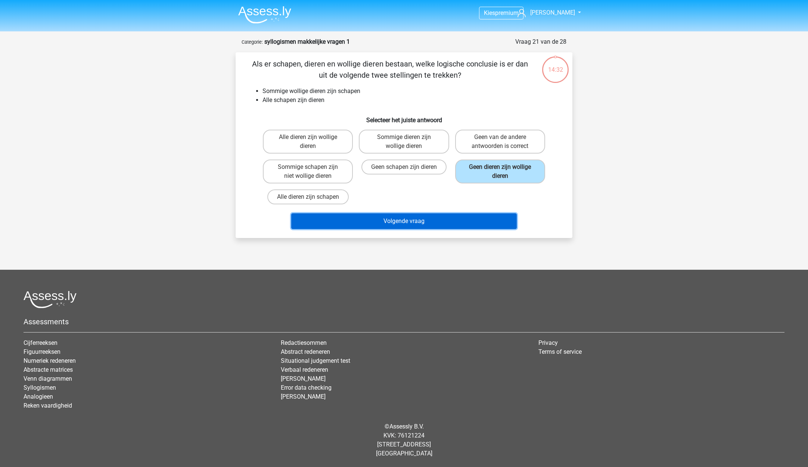
drag, startPoint x: 453, startPoint y: 219, endPoint x: 458, endPoint y: 213, distance: 7.9
click at [454, 218] on button "Volgende vraag" at bounding box center [404, 221] width 226 height 16
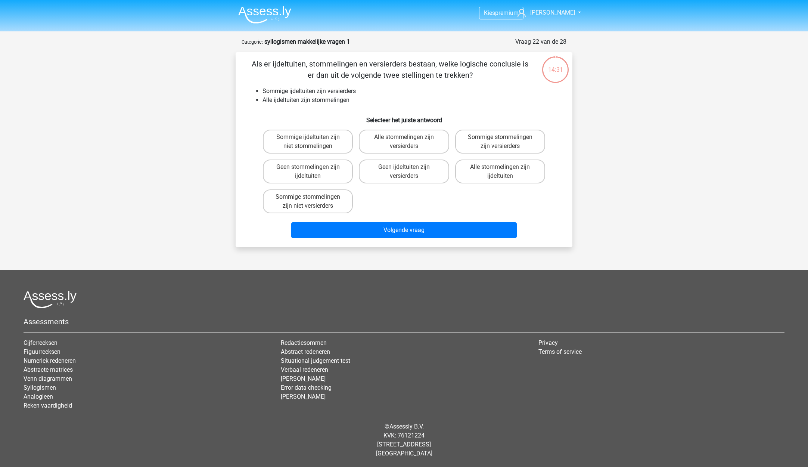
click at [477, 169] on label "Alle stommelingen zijn ijdeltuiten" at bounding box center [500, 171] width 90 height 24
click at [500, 169] on input "Alle stommelingen zijn ijdeltuiten" at bounding box center [502, 169] width 5 height 5
radio input "true"
click at [291, 222] on button "Volgende vraag" at bounding box center [404, 230] width 226 height 16
click at [479, 141] on label "Geen spinnen zijn insecticiden" at bounding box center [500, 142] width 90 height 24
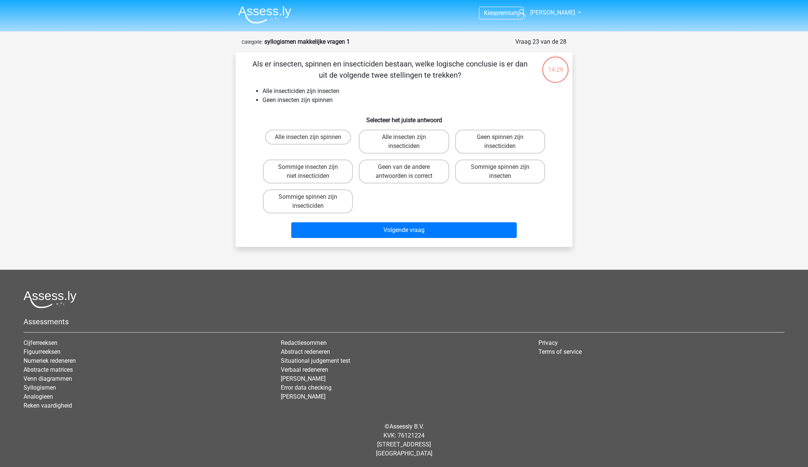
click at [500, 141] on input "Geen spinnen zijn insecticiden" at bounding box center [502, 139] width 5 height 5
radio input "true"
click at [291, 222] on button "Volgende vraag" at bounding box center [404, 230] width 226 height 16
click at [479, 141] on label "Geen insecten zijn spinnen" at bounding box center [500, 137] width 90 height 15
click at [500, 141] on input "Geen insecten zijn spinnen" at bounding box center [502, 139] width 5 height 5
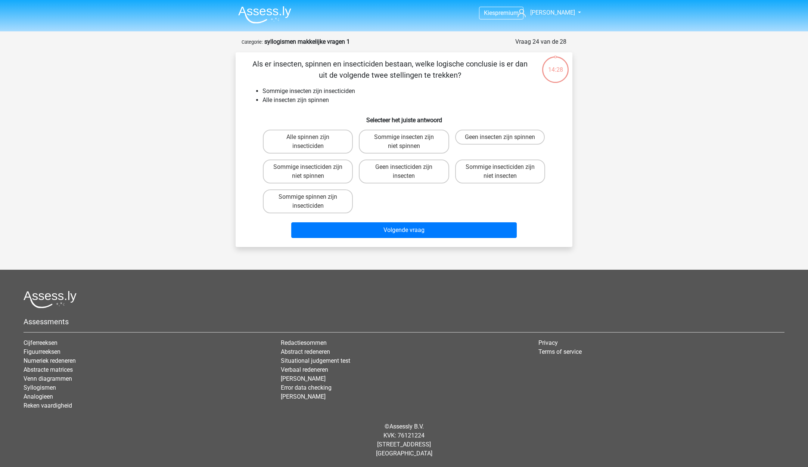
radio input "true"
click at [291, 222] on button "Volgende vraag" at bounding box center [404, 230] width 226 height 16
click at [476, 143] on label "Sommige uitgaven zijn inkomsten" at bounding box center [500, 142] width 90 height 24
click at [500, 142] on input "Sommige uitgaven zijn inkomsten" at bounding box center [502, 139] width 5 height 5
radio input "true"
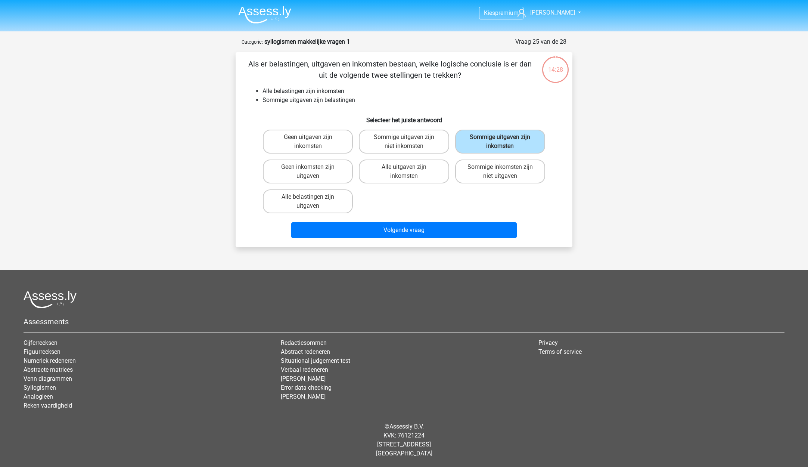
click at [291, 222] on button "Volgende vraag" at bounding box center [404, 230] width 226 height 16
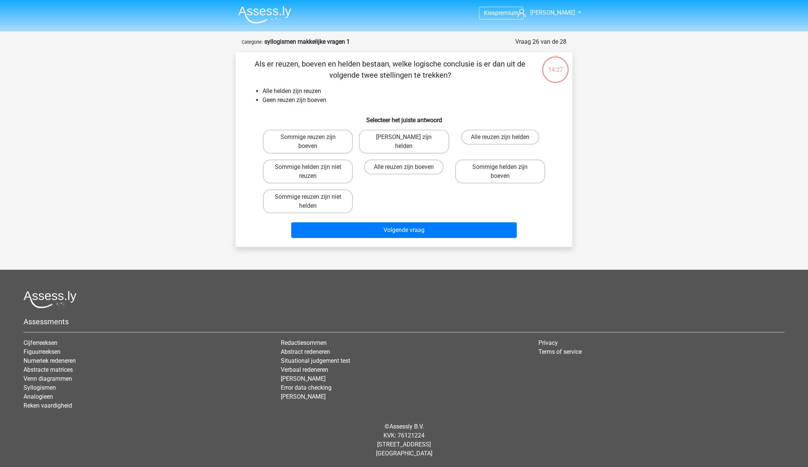
click at [475, 143] on label "Alle reuzen zijn helden" at bounding box center [500, 137] width 78 height 15
click at [500, 142] on input "Alle reuzen zijn helden" at bounding box center [502, 139] width 5 height 5
radio input "true"
click at [291, 222] on button "Volgende vraag" at bounding box center [404, 230] width 226 height 16
click at [470, 167] on label "Alle strips zijn dikke pillen" at bounding box center [499, 166] width 87 height 15
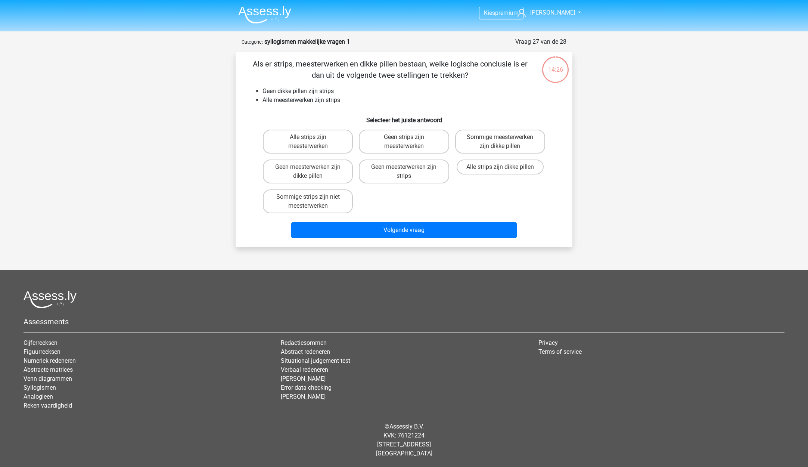
click at [500, 167] on input "Alle strips zijn dikke pillen" at bounding box center [502, 169] width 5 height 5
radio input "true"
click at [291, 222] on button "Volgende vraag" at bounding box center [404, 230] width 226 height 16
click at [470, 165] on label "Sommige onsjes zijn ponden" at bounding box center [500, 171] width 90 height 24
click at [500, 167] on input "Sommige onsjes zijn ponden" at bounding box center [502, 169] width 5 height 5
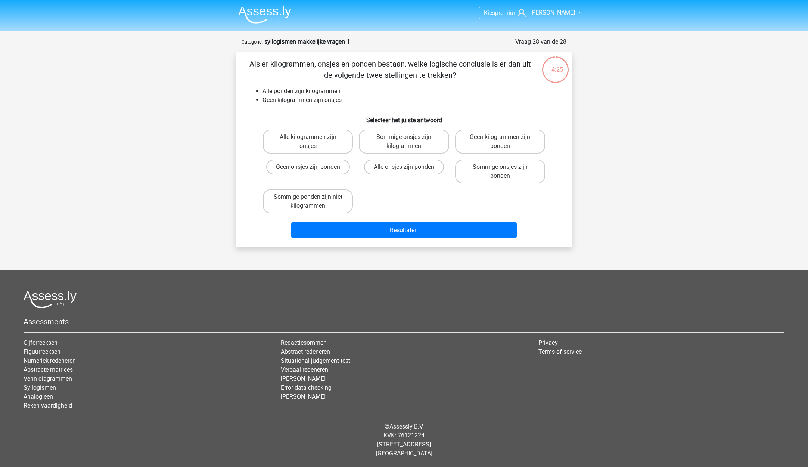
radio input "true"
click at [291, 222] on button "Resultaten" at bounding box center [404, 230] width 226 height 16
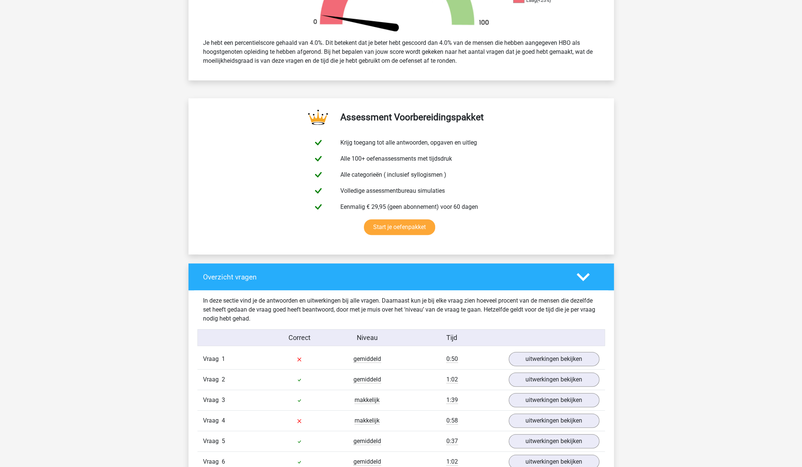
scroll to position [448, 0]
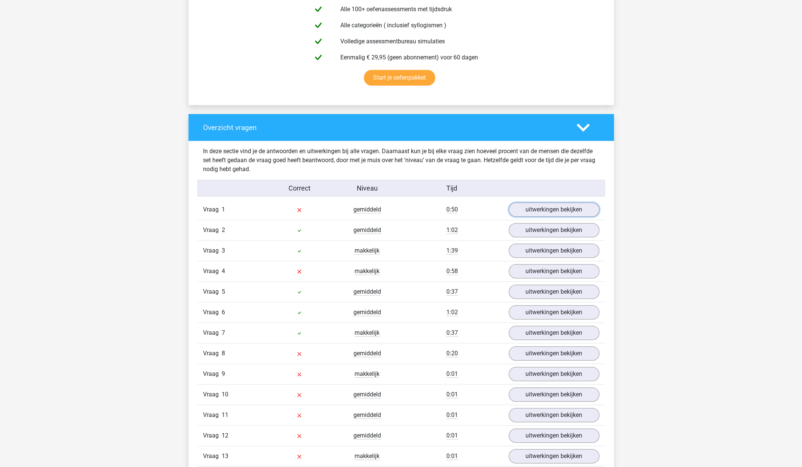
click at [552, 206] on link "uitwerkingen bekijken" at bounding box center [554, 209] width 91 height 14
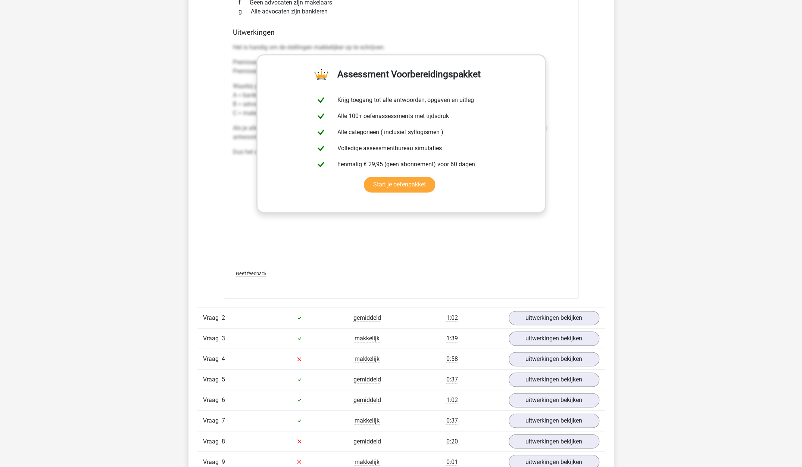
scroll to position [858, 0]
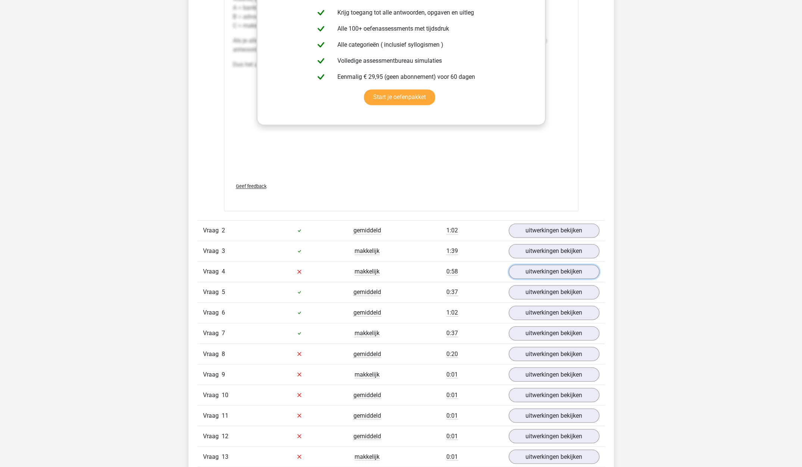
click at [539, 269] on link "uitwerkingen bekijken" at bounding box center [554, 271] width 91 height 14
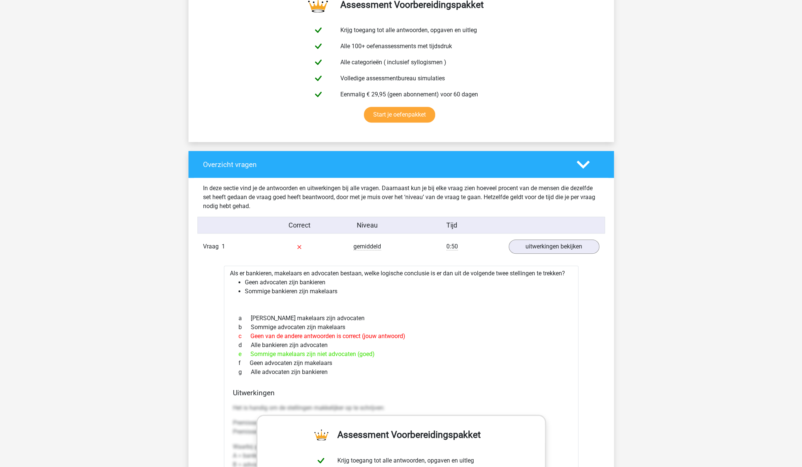
scroll to position [373, 0]
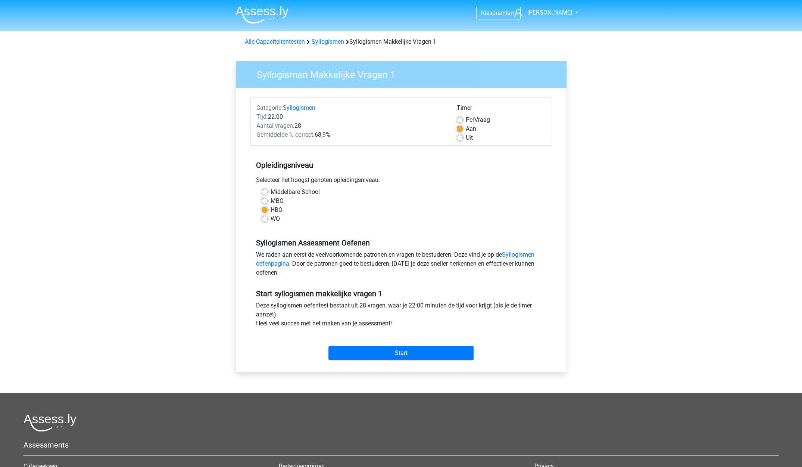
click at [249, 12] on img at bounding box center [262, 15] width 53 height 18
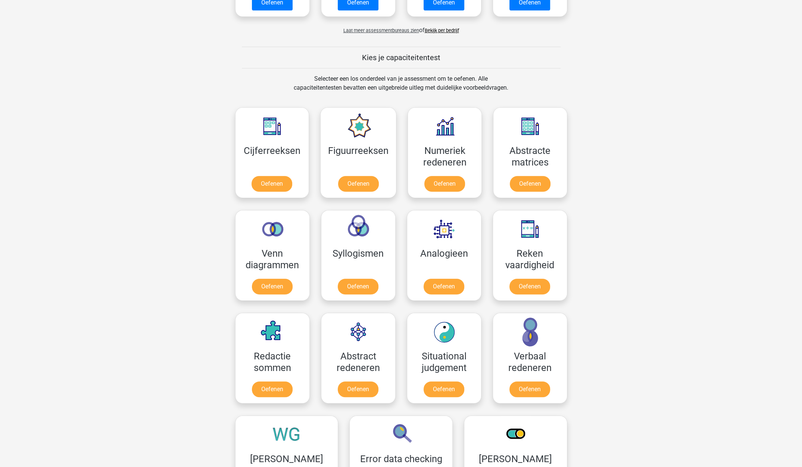
scroll to position [261, 0]
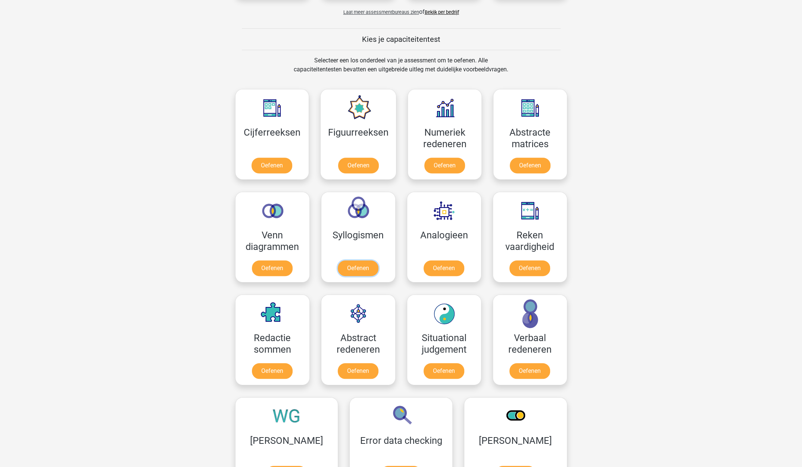
click at [338, 260] on link "Oefenen" at bounding box center [358, 268] width 41 height 16
